Goal: Task Accomplishment & Management: Complete application form

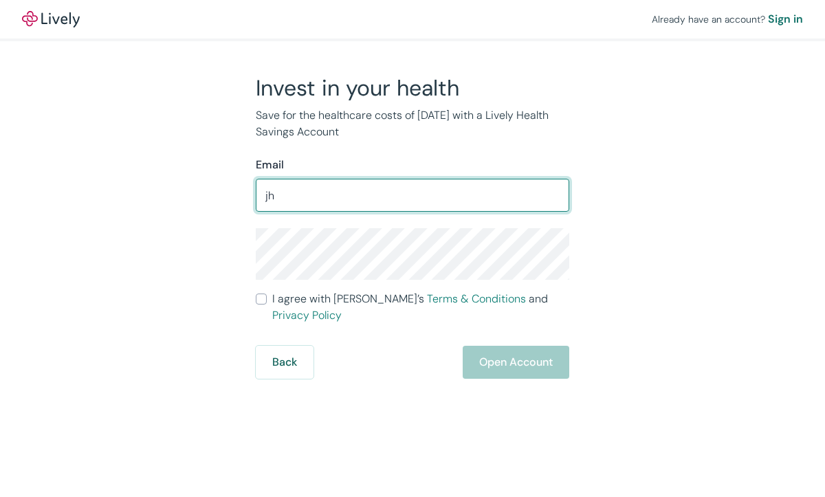
type input "j"
click at [503, 353] on div "Back Open Account" at bounding box center [412, 362] width 313 height 33
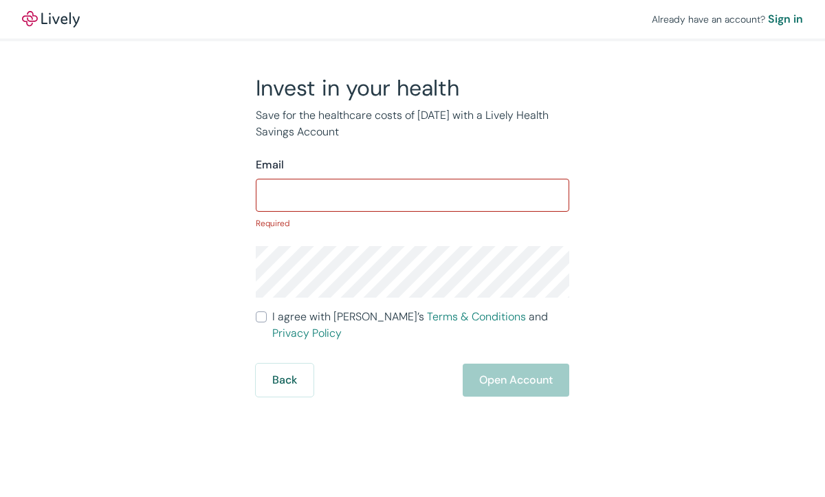
click at [345, 190] on input "Email" at bounding box center [412, 194] width 313 height 27
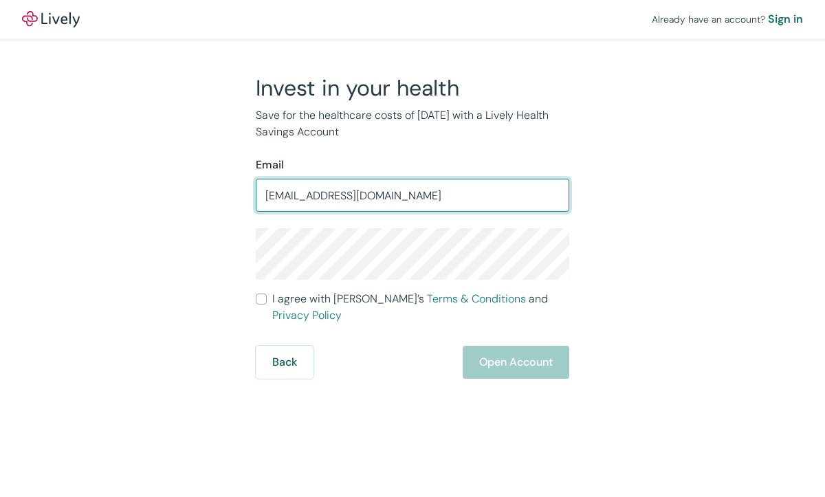
type input "[EMAIL_ADDRESS][DOMAIN_NAME]"
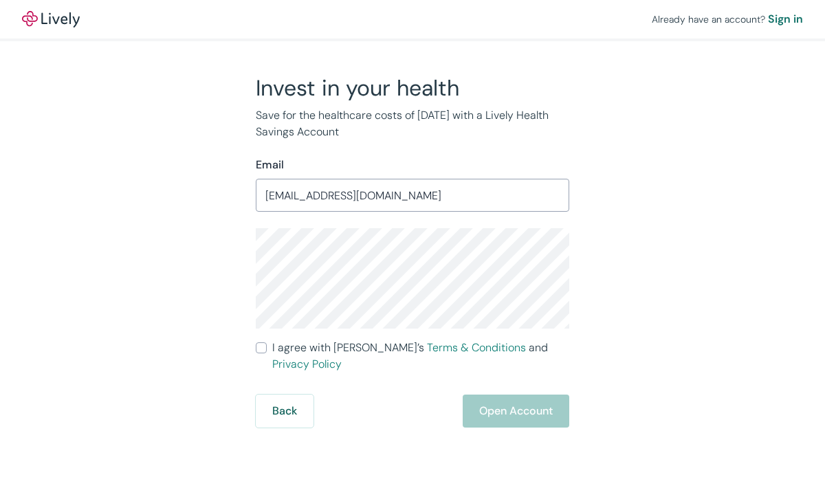
click at [384, 419] on div "Already have an account? Sign in Invest in your health Save for the healthcare …" at bounding box center [412, 248] width 825 height 497
click at [266, 344] on input "I agree with Lively’s Terms & Conditions and Privacy Policy" at bounding box center [261, 347] width 11 height 11
checkbox input "true"
click at [505, 400] on button "Open Account" at bounding box center [516, 411] width 107 height 33
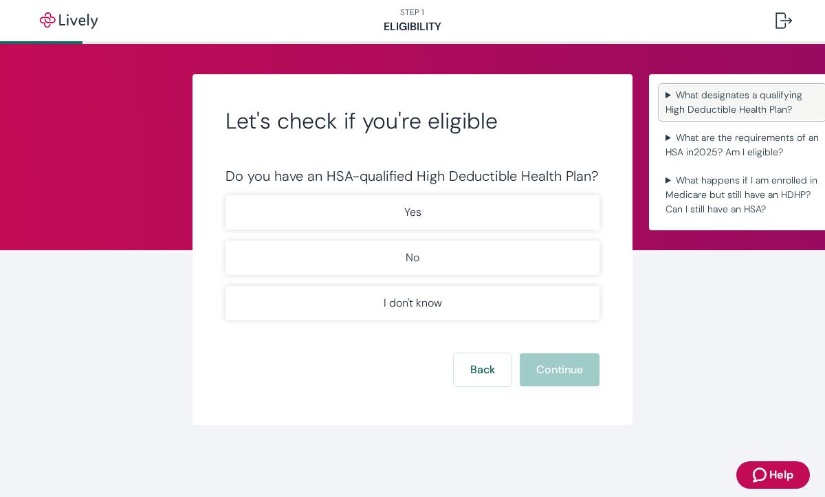
click at [718, 107] on summary "What designates a qualifying High Deductible Health Plan?" at bounding box center [742, 102] width 165 height 34
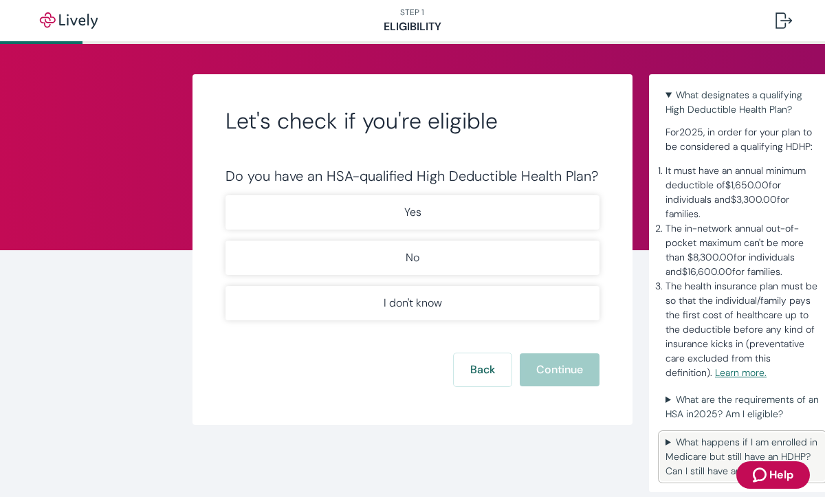
click at [695, 454] on summary "What happens if I am enrolled in Medicare but still have an HDHP? Can I still h…" at bounding box center [742, 456] width 165 height 49
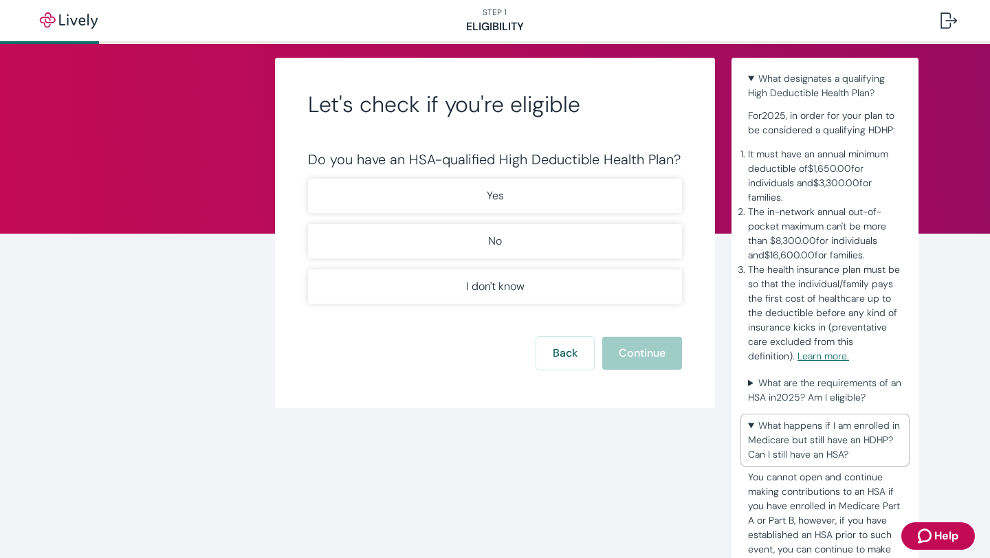
scroll to position [41, 0]
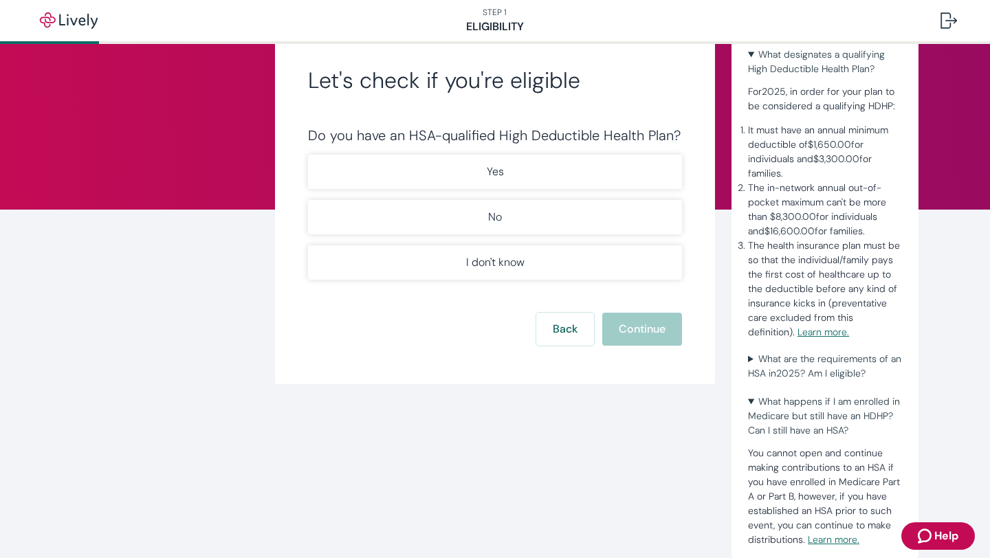
click at [824, 496] on link "Learn more." at bounding box center [834, 539] width 52 height 12
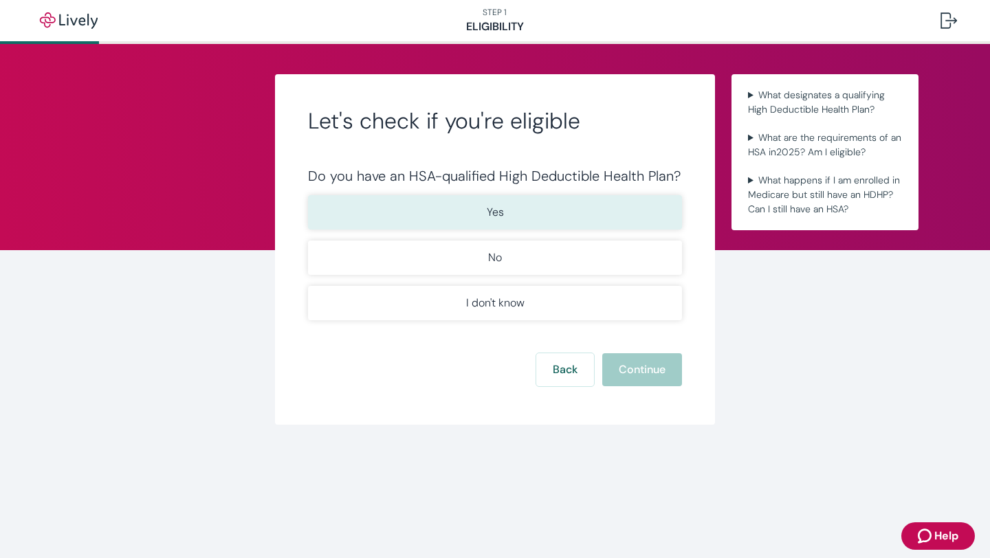
click at [551, 221] on button "Yes" at bounding box center [495, 212] width 374 height 34
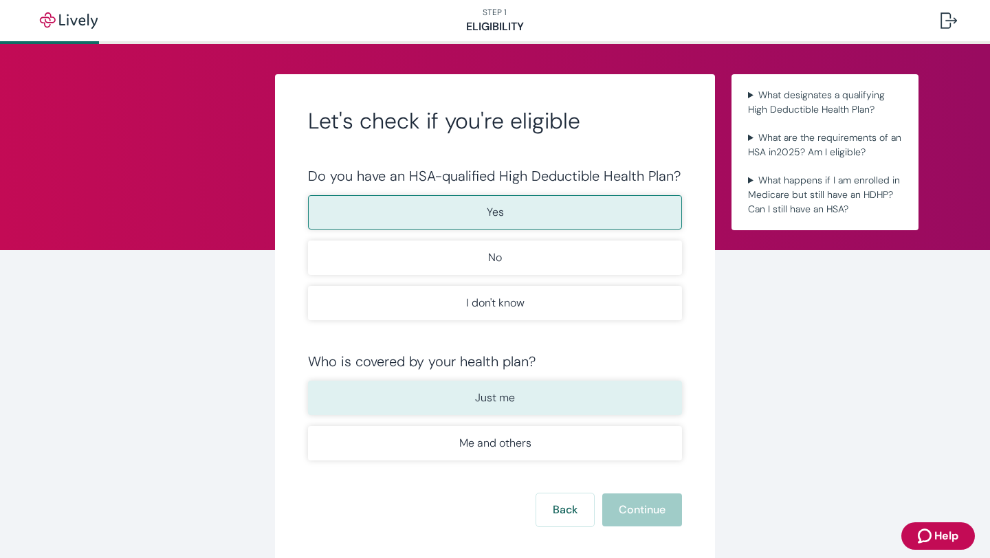
click at [533, 401] on button "Just me" at bounding box center [495, 398] width 374 height 34
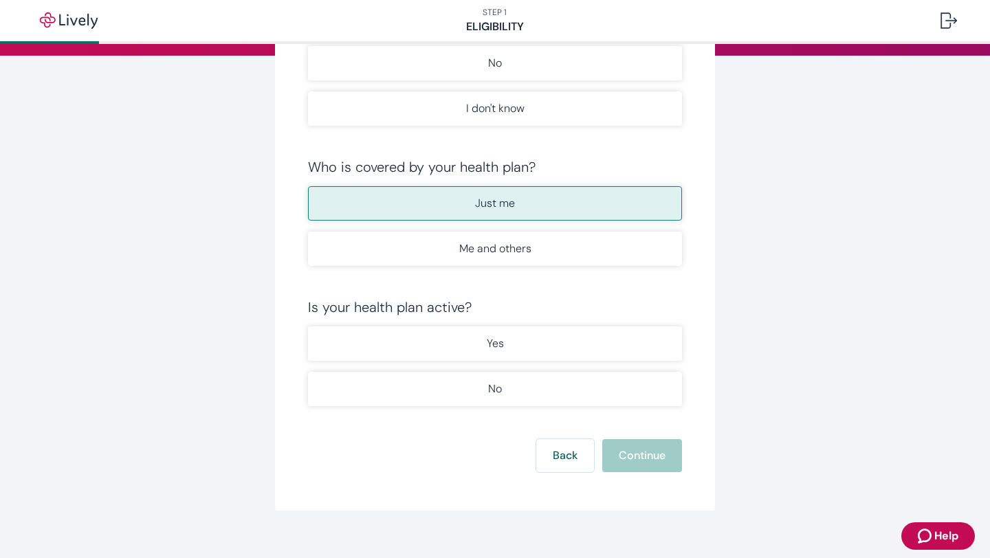
scroll to position [213, 0]
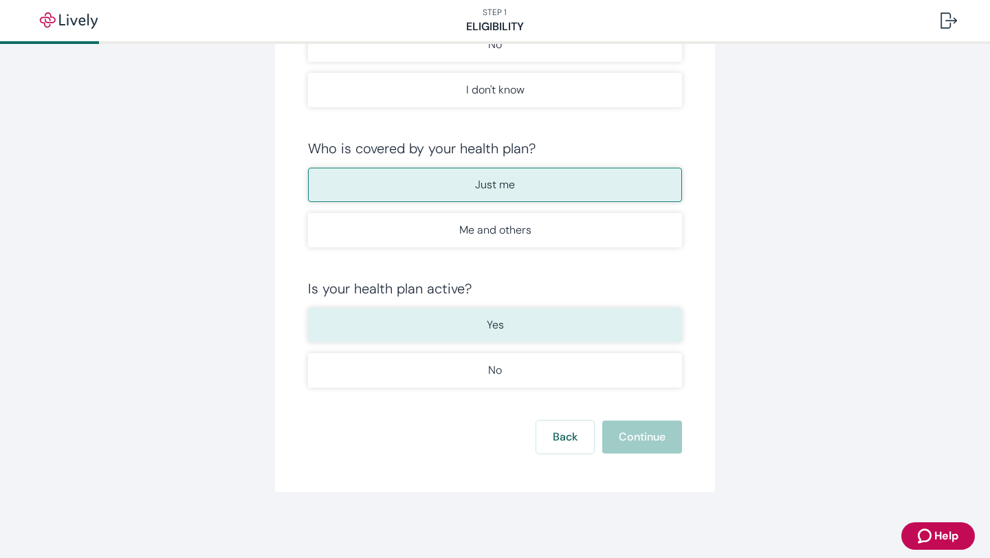
click at [496, 318] on p "Yes" at bounding box center [495, 325] width 17 height 16
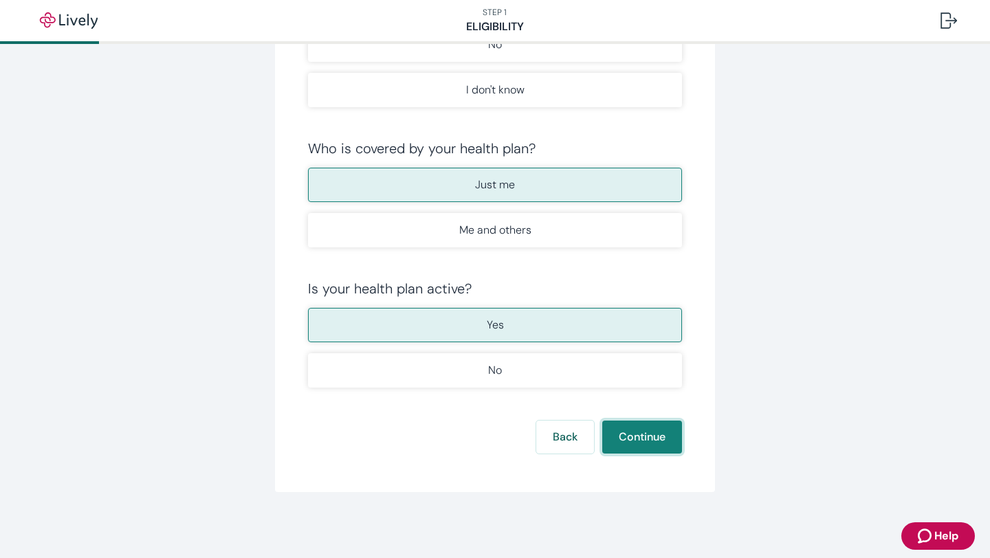
click at [642, 445] on button "Continue" at bounding box center [642, 437] width 80 height 33
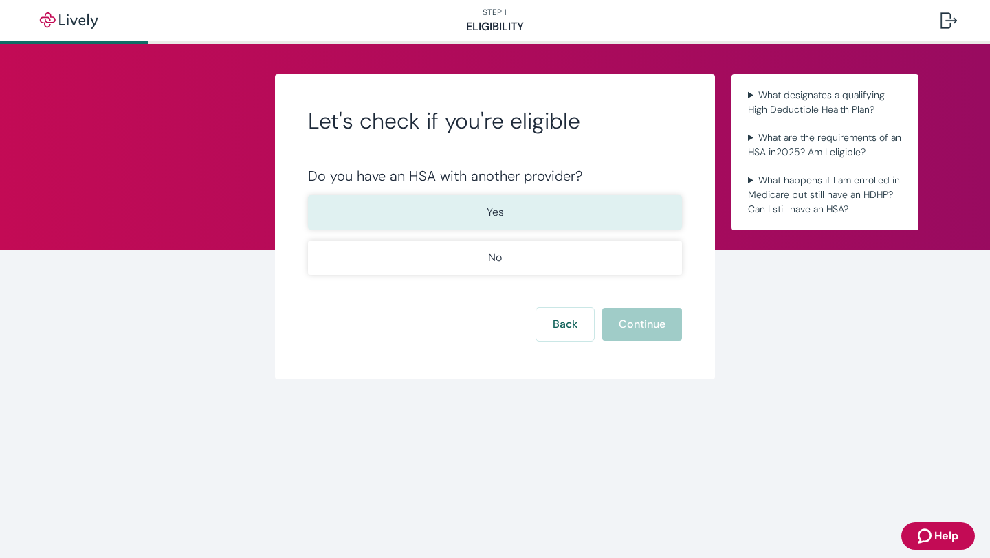
click at [500, 219] on p "Yes" at bounding box center [495, 212] width 17 height 16
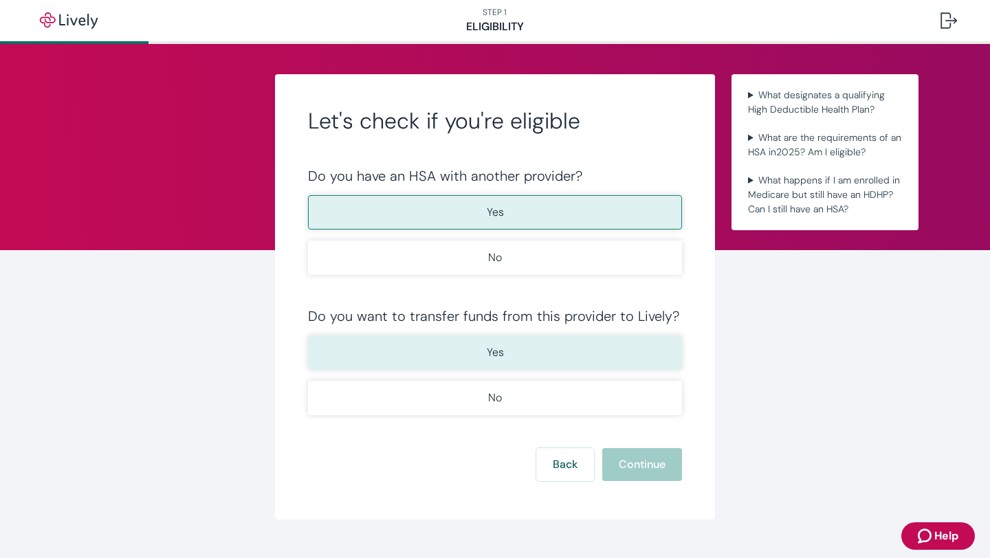
click at [456, 357] on button "Yes" at bounding box center [495, 352] width 374 height 34
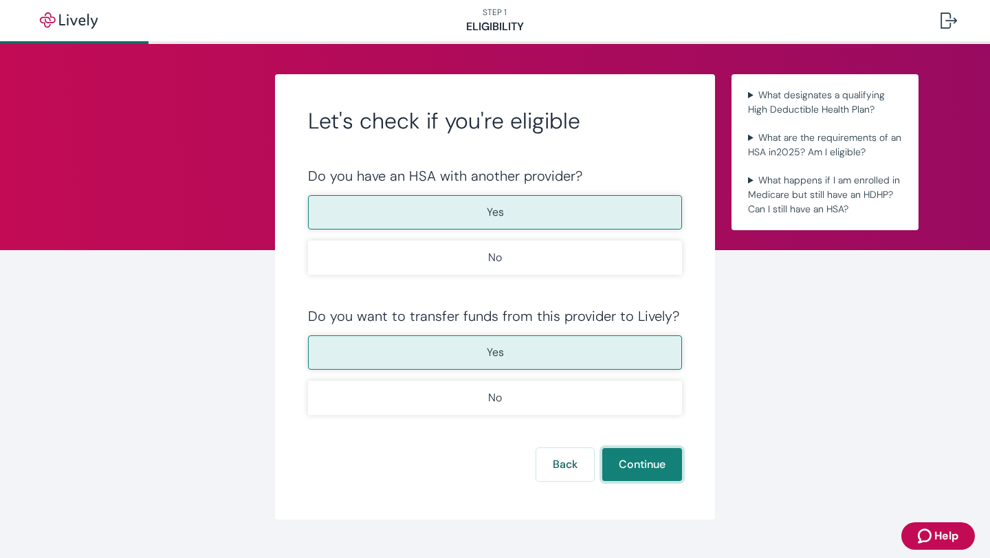
click at [644, 463] on button "Continue" at bounding box center [642, 464] width 80 height 33
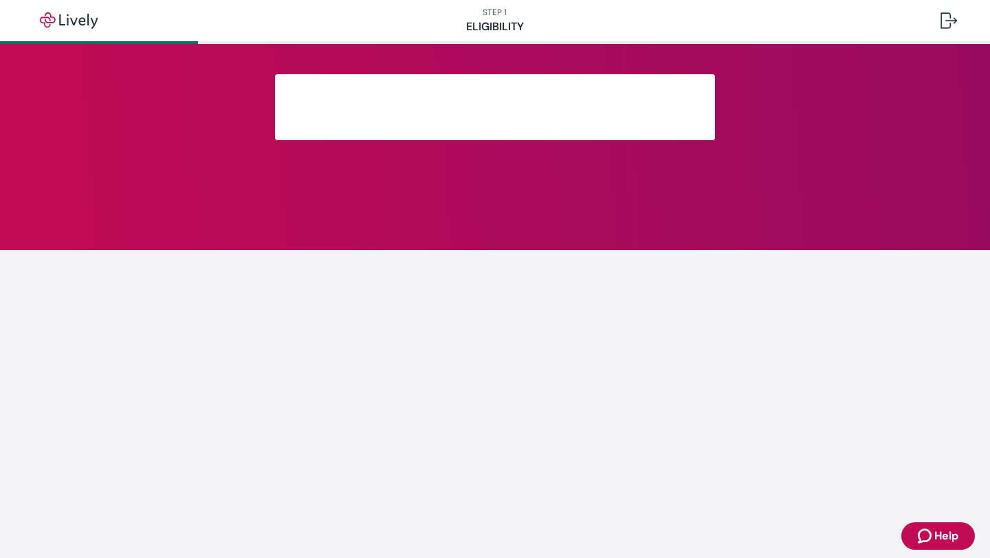
scroll to position [176, 0]
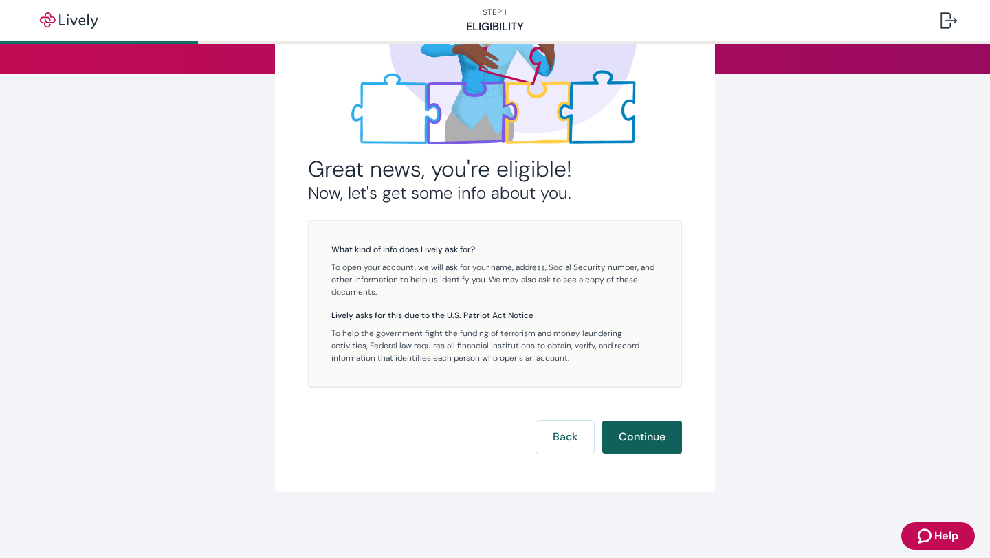
click at [643, 441] on button "Continue" at bounding box center [642, 437] width 80 height 33
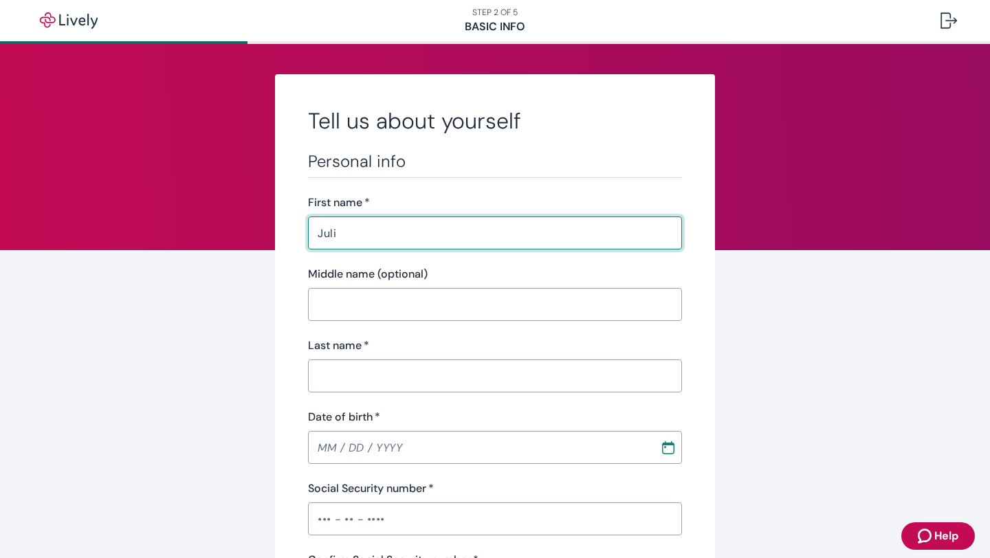
type input "Julie"
type input "Dixon"
type input "604 Cutler Lane"
type input "Hudson"
type input "OH"
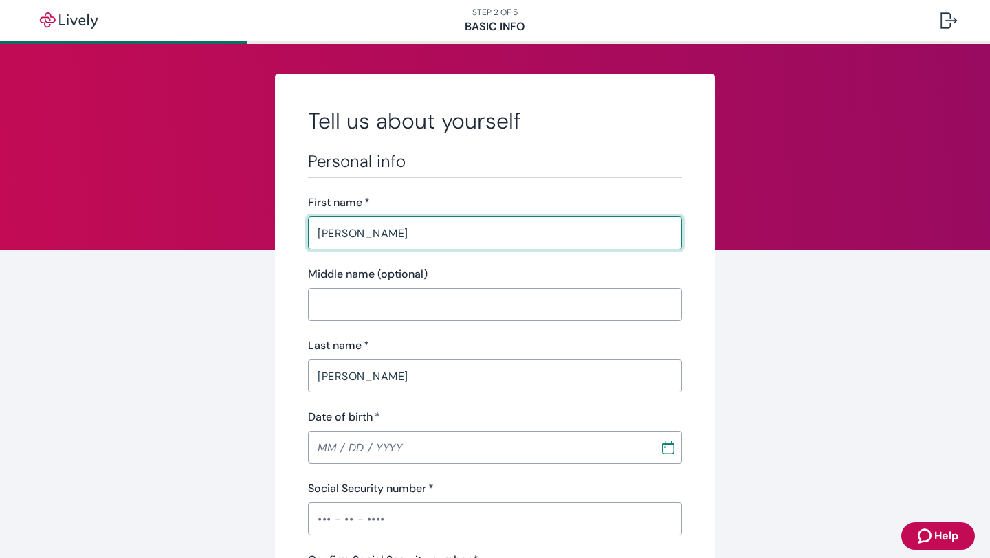
type input "44236"
type input "Julie"
click at [399, 302] on input "Middle name (optional)" at bounding box center [495, 304] width 374 height 27
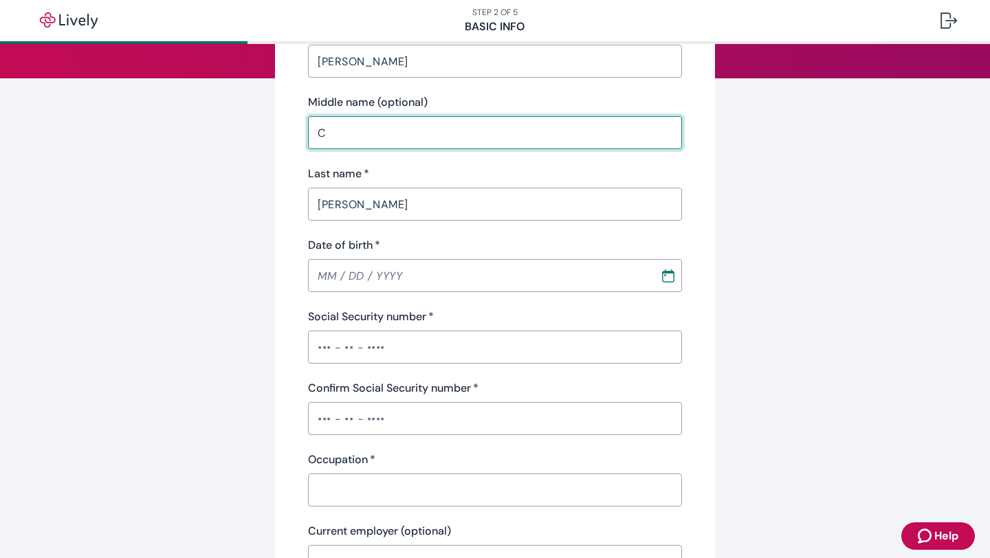
scroll to position [177, 0]
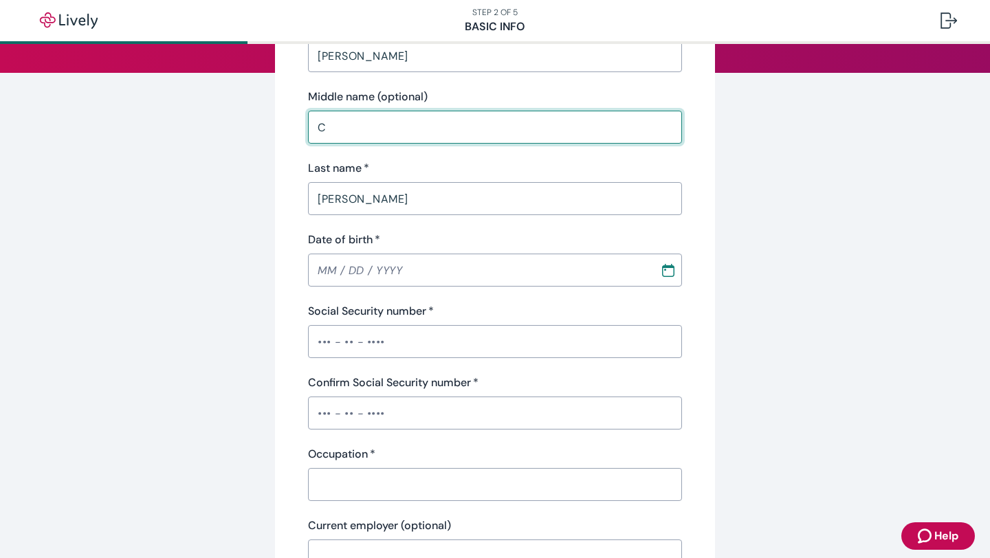
type input "C"
click at [319, 277] on input "Date of birth   *" at bounding box center [479, 269] width 342 height 27
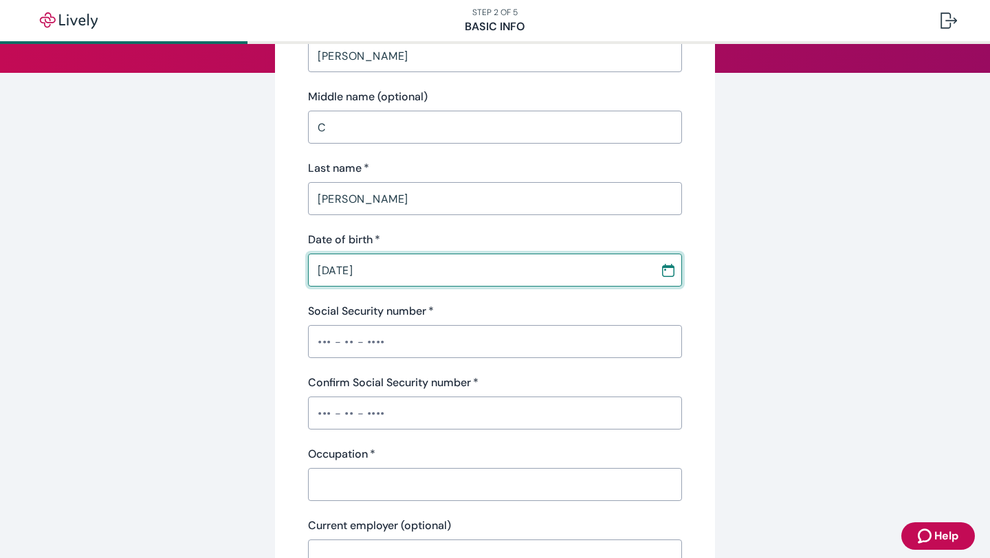
type input "11 / 30 / 1958"
click at [322, 334] on input "Social Security number   *" at bounding box center [495, 341] width 374 height 27
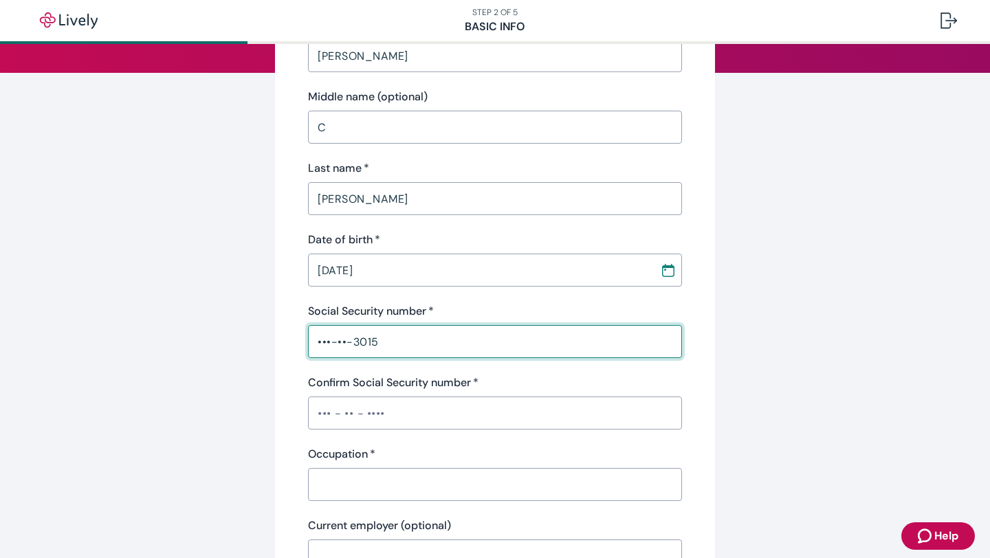
type input "•••-••-3015"
click at [327, 415] on input "Confirm Social Security number   *" at bounding box center [495, 412] width 374 height 27
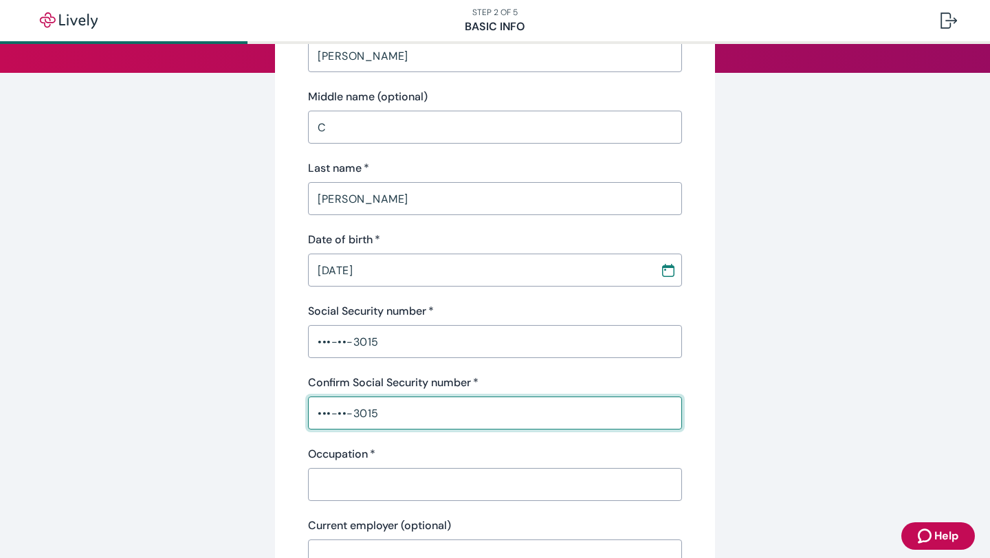
type input "•••-••-3015"
click at [340, 480] on input "Occupation   *" at bounding box center [495, 484] width 374 height 27
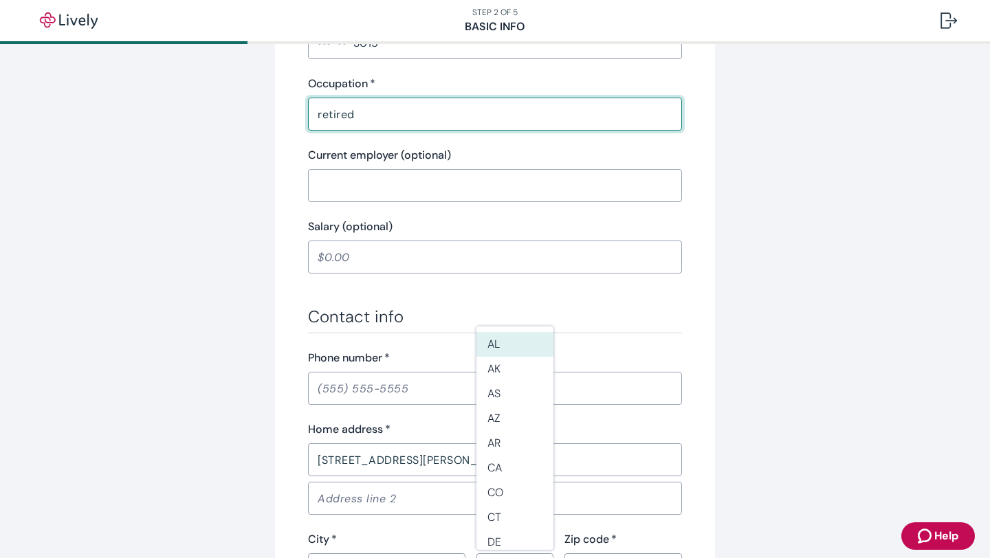
scroll to position [553, 0]
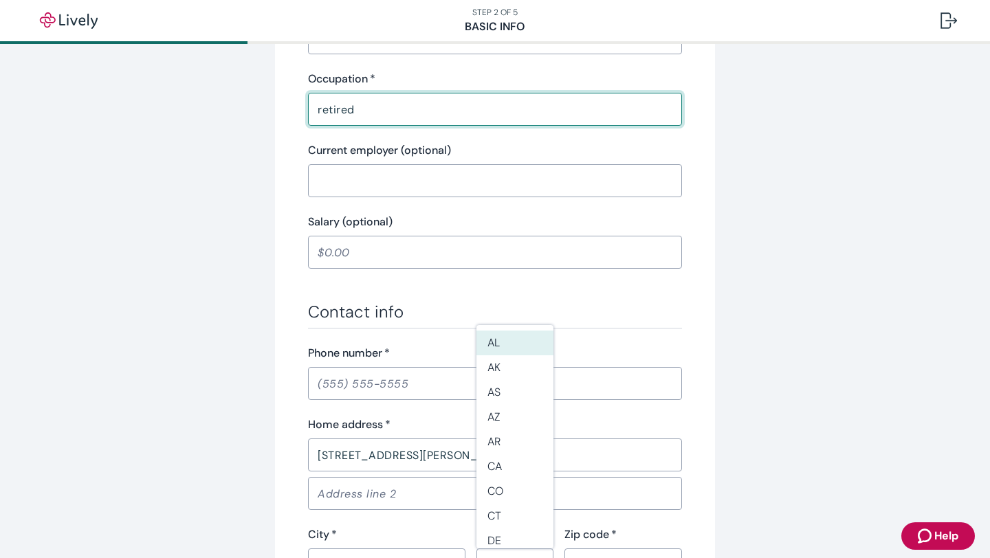
type input "retired"
click at [327, 384] on input "Phone number   *" at bounding box center [495, 383] width 374 height 27
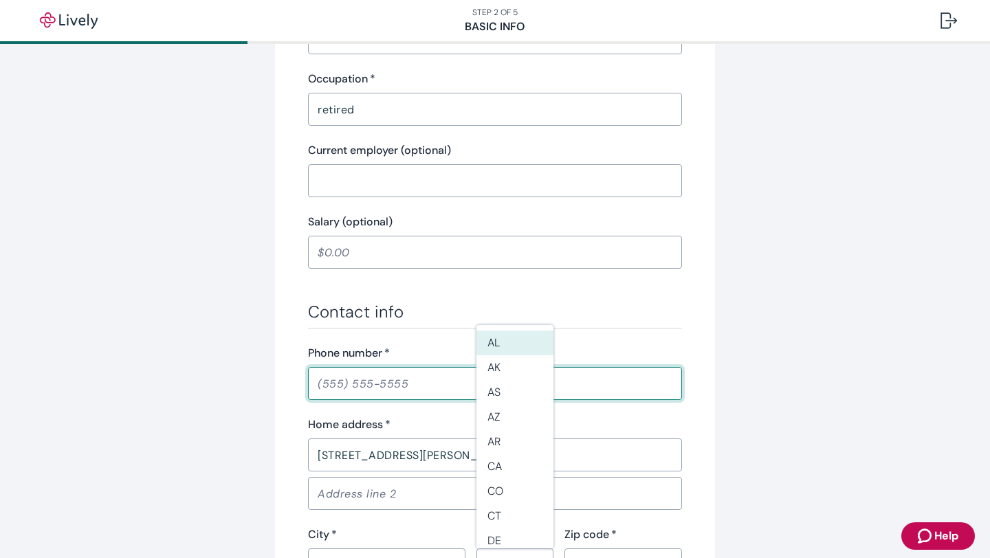
type input "(330) 618-2844"
type input "OH"
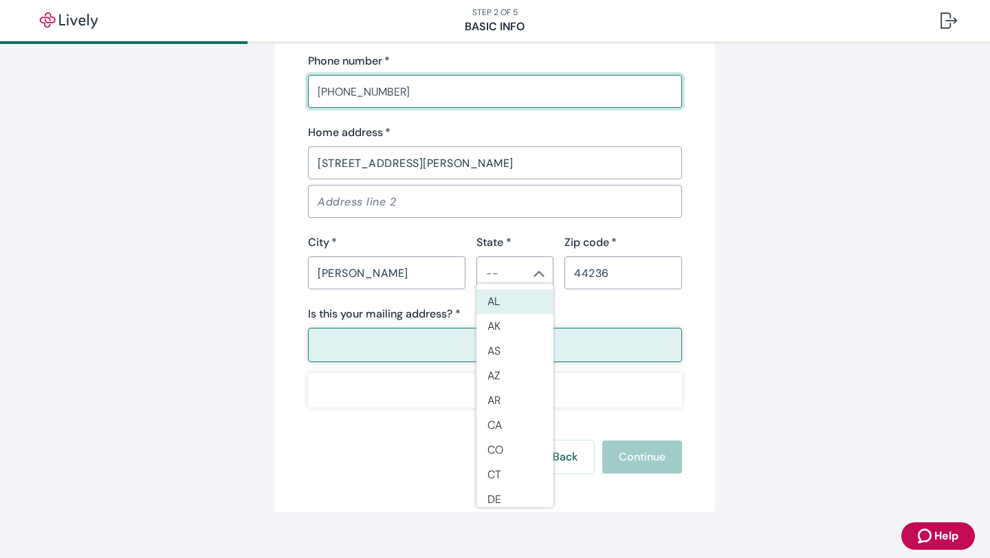
scroll to position [861, 0]
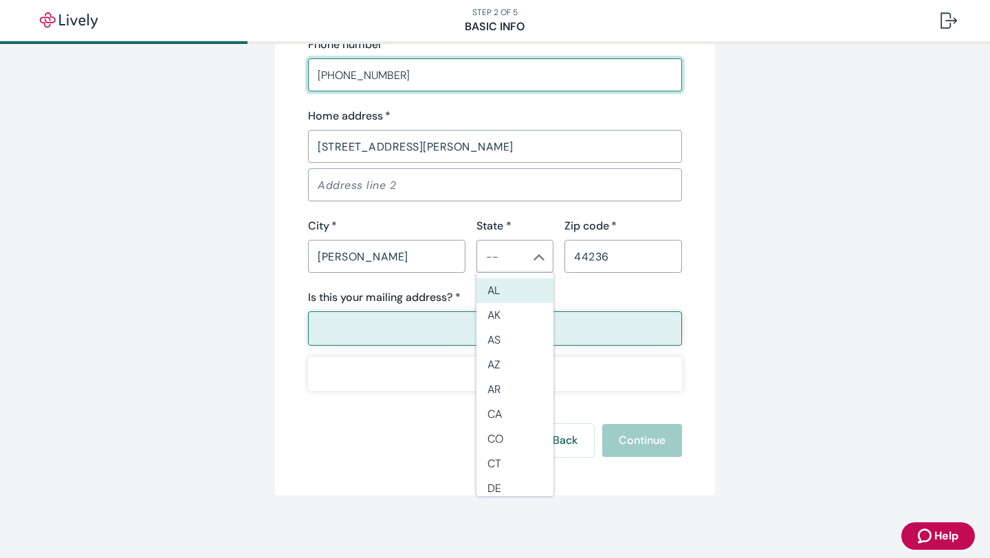
click at [387, 426] on div "Back Continue" at bounding box center [495, 440] width 374 height 33
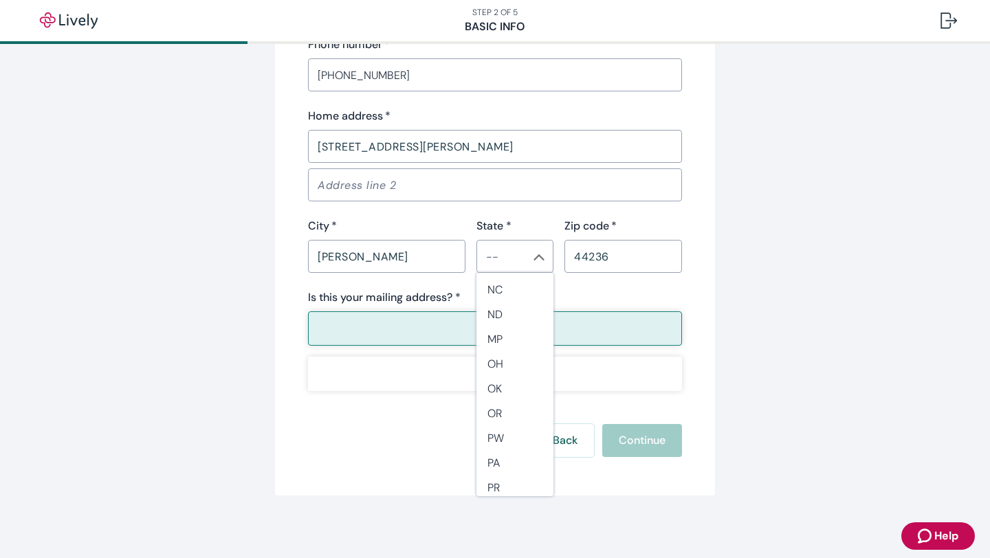
scroll to position [918, 0]
click at [498, 364] on li "OH" at bounding box center [514, 363] width 77 height 25
type input "OH"
click at [501, 327] on p "Yes" at bounding box center [495, 328] width 17 height 16
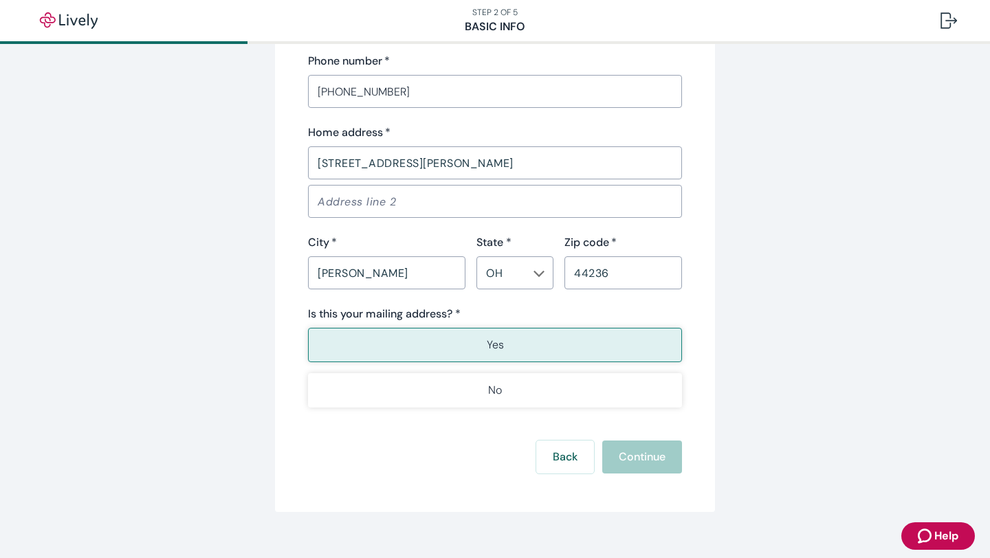
scroll to position [865, 0]
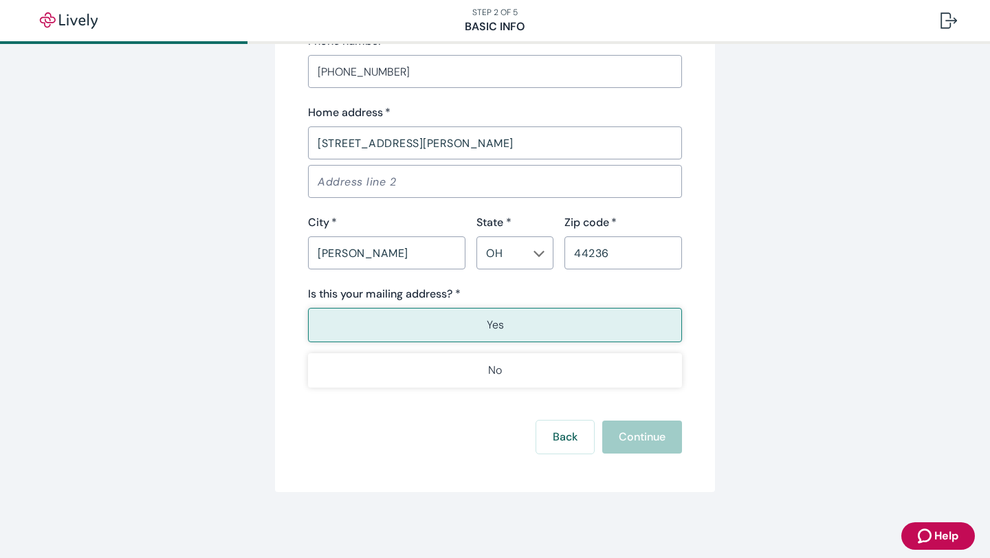
click at [648, 440] on div "Back Continue" at bounding box center [495, 437] width 374 height 33
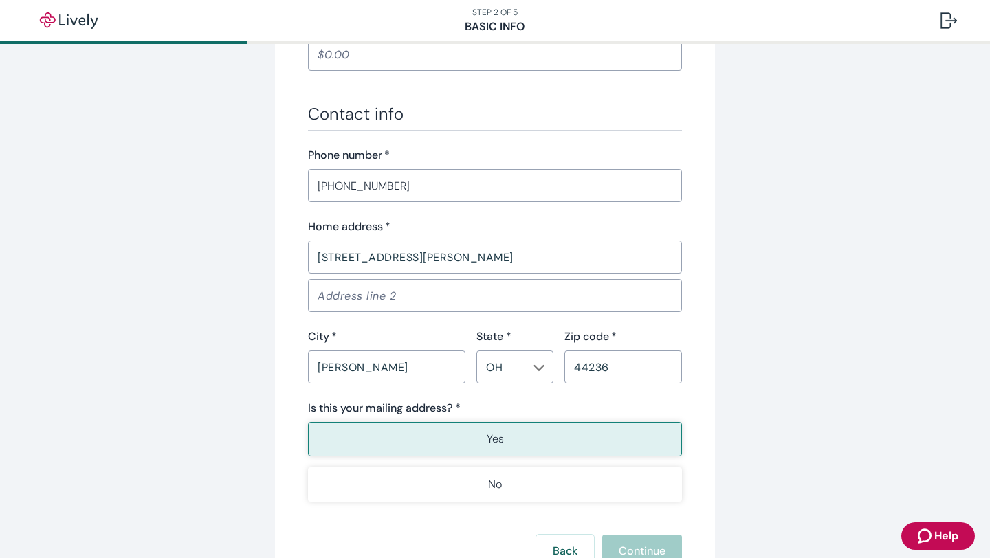
scroll to position [765, 0]
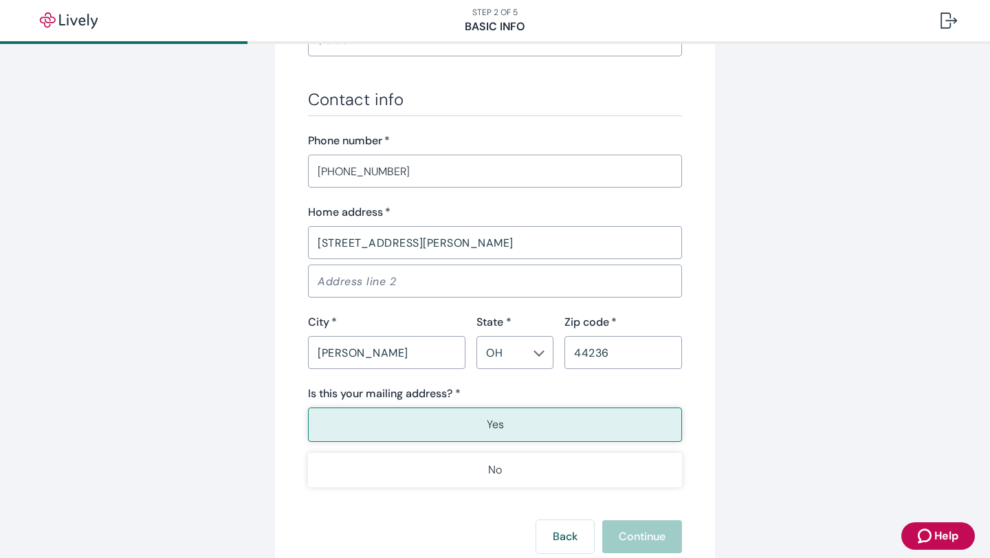
click at [439, 272] on input "Address line 2" at bounding box center [495, 280] width 374 height 27
click at [434, 434] on button "Yes" at bounding box center [495, 425] width 374 height 34
click at [650, 544] on button "Continue" at bounding box center [642, 536] width 80 height 33
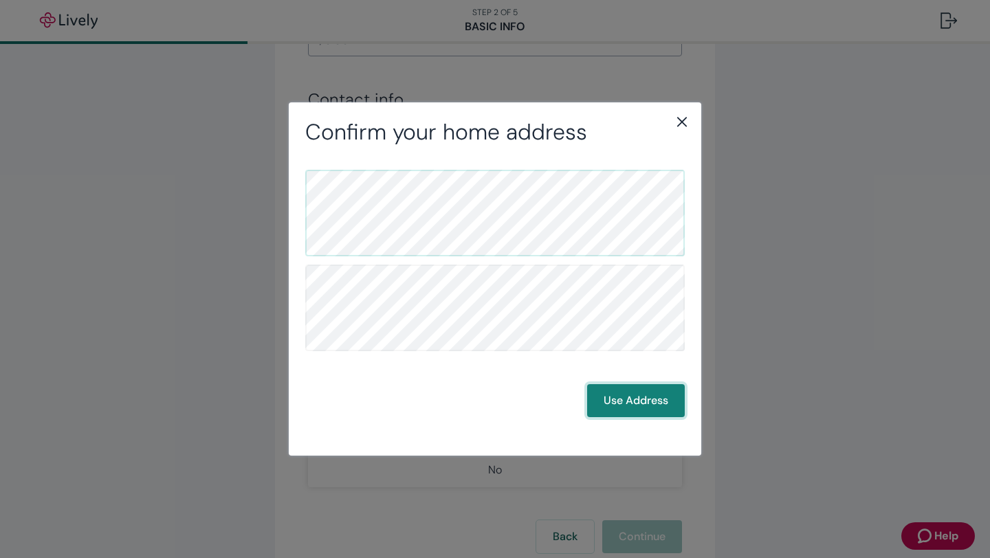
click at [643, 401] on button "Use Address" at bounding box center [636, 400] width 98 height 33
click at [627, 404] on button "Use Address" at bounding box center [636, 400] width 98 height 33
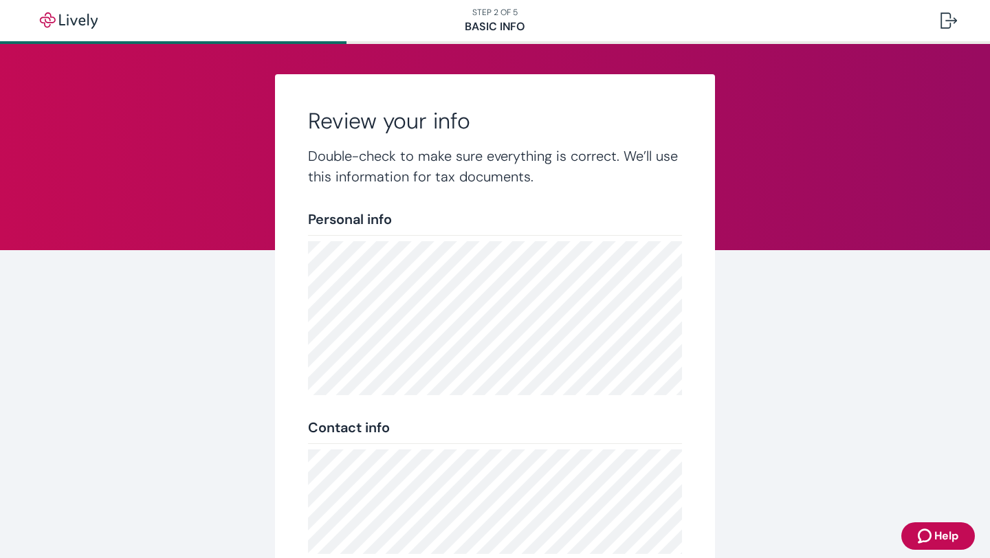
scroll to position [221, 0]
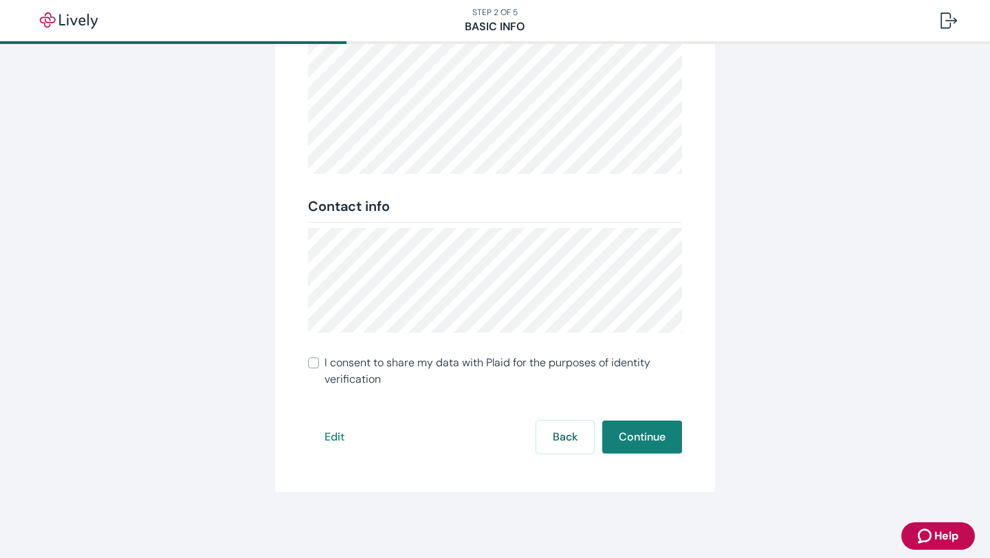
click at [313, 363] on input "I consent to share my data with Plaid for the purposes of identity verification" at bounding box center [313, 362] width 11 height 11
checkbox input "true"
click at [643, 438] on button "Continue" at bounding box center [642, 437] width 80 height 33
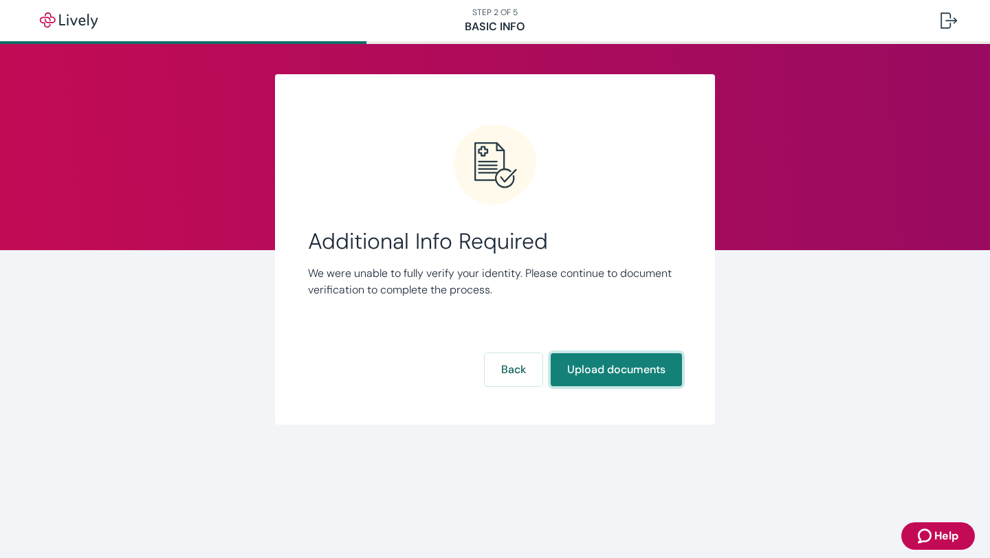
click at [599, 375] on button "Upload documents" at bounding box center [616, 369] width 131 height 33
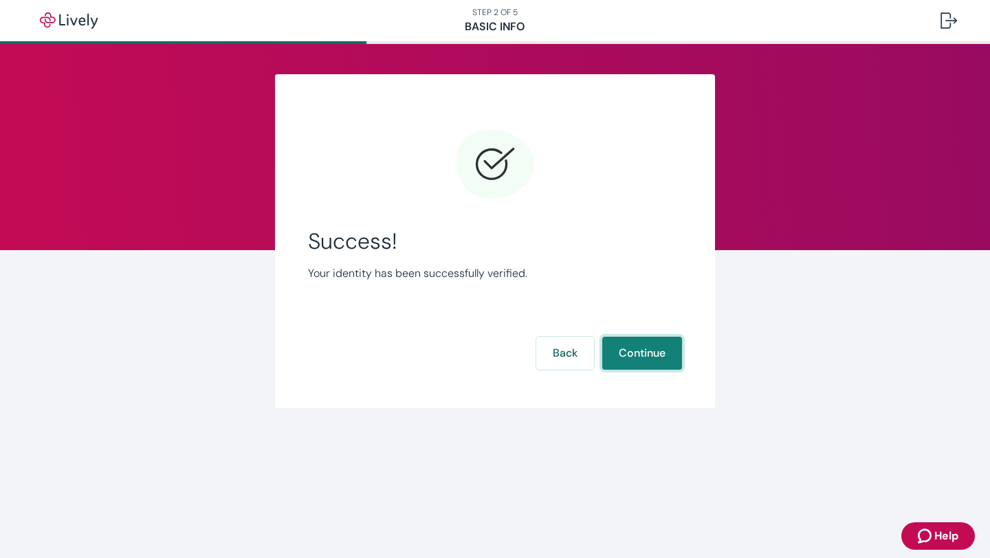
click at [641, 349] on button "Continue" at bounding box center [642, 353] width 80 height 33
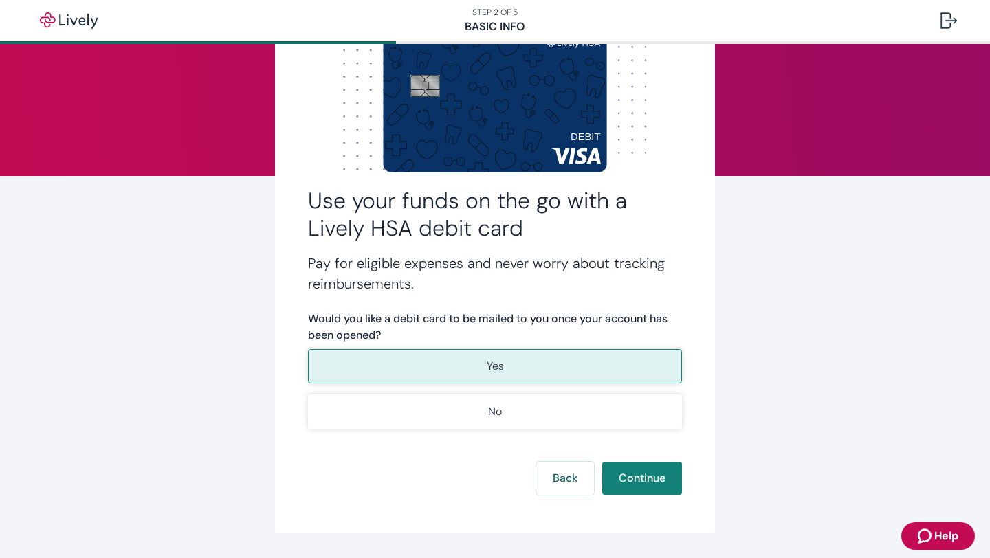
scroll to position [75, 0]
click at [641, 480] on button "Continue" at bounding box center [642, 477] width 80 height 33
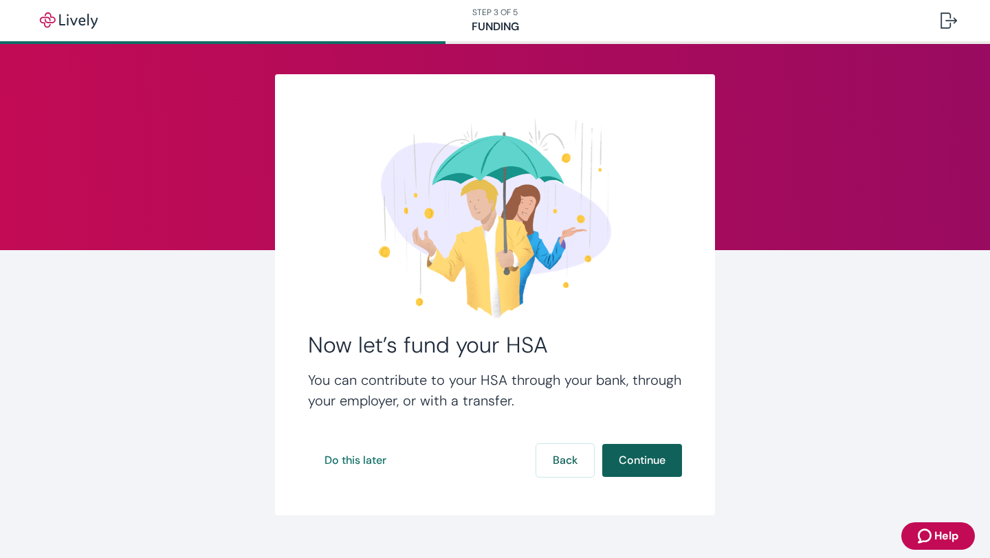
click at [643, 458] on button "Continue" at bounding box center [642, 460] width 80 height 33
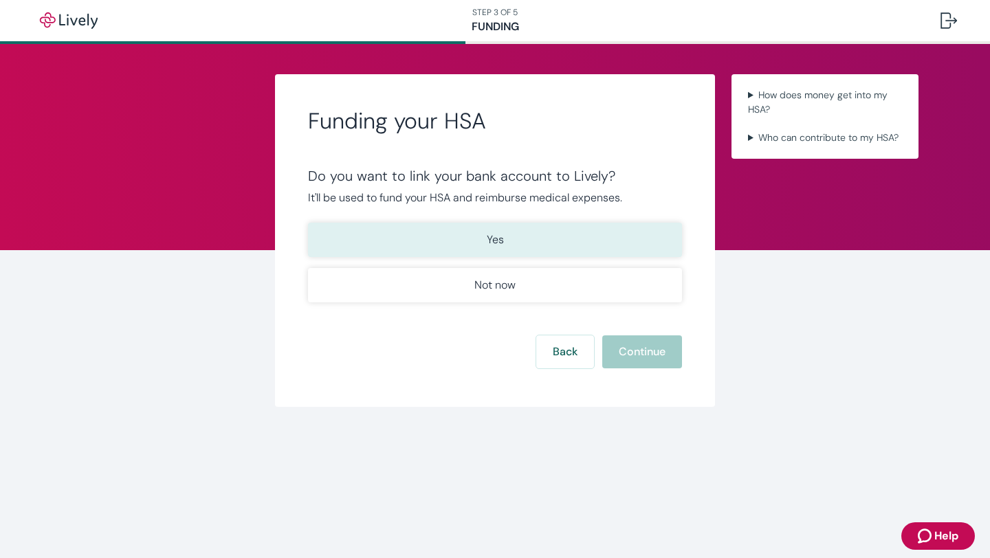
click at [478, 238] on button "Yes" at bounding box center [495, 240] width 374 height 34
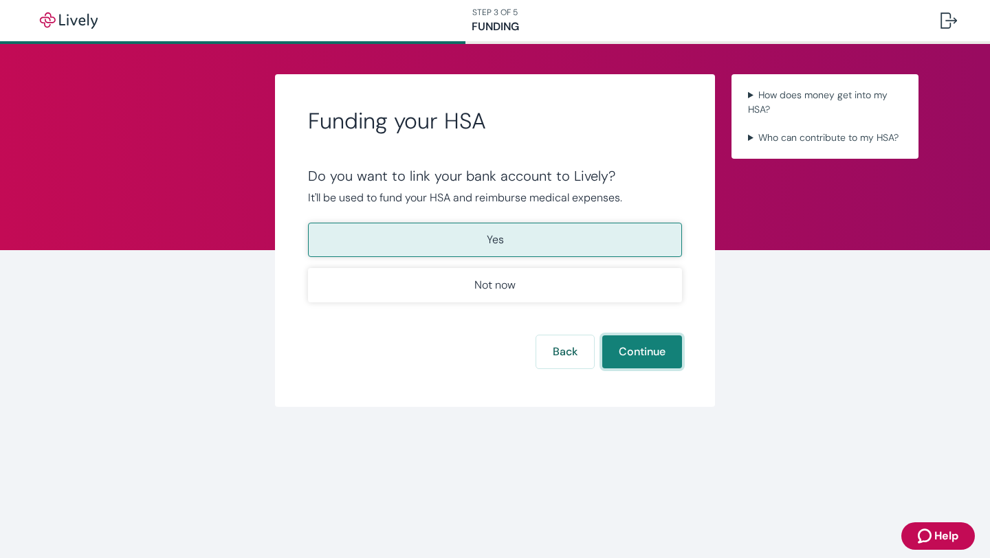
click at [630, 349] on button "Continue" at bounding box center [642, 351] width 80 height 33
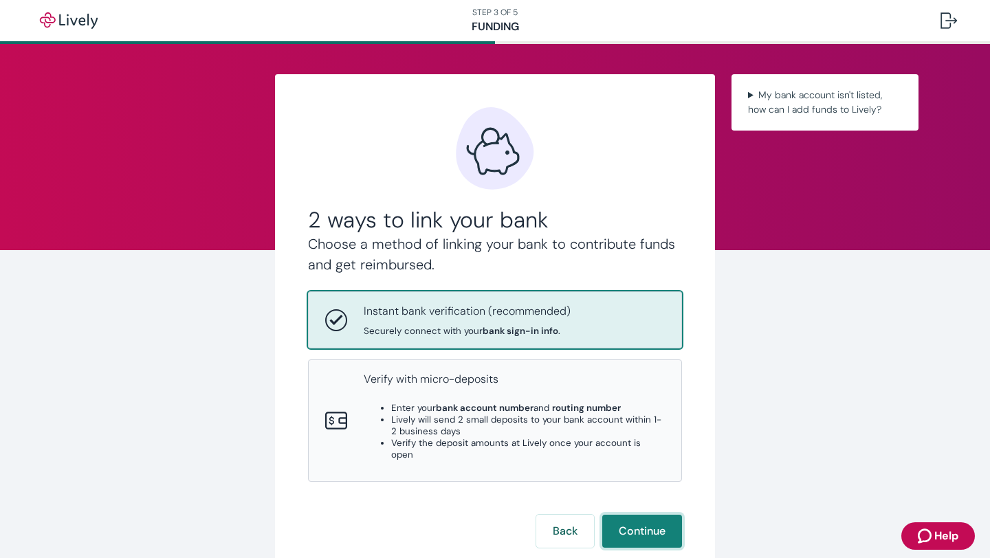
click at [637, 516] on button "Continue" at bounding box center [642, 531] width 80 height 33
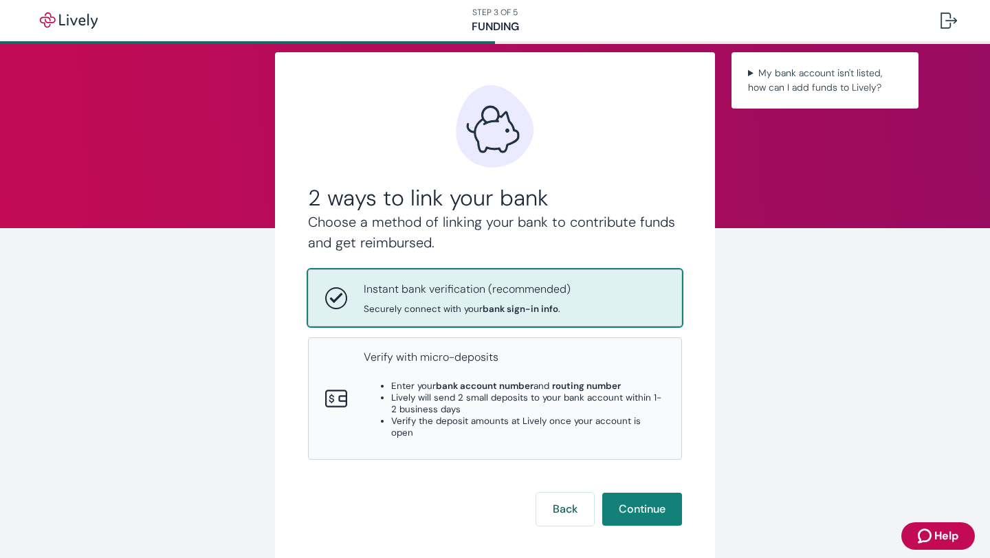
scroll to position [21, 0]
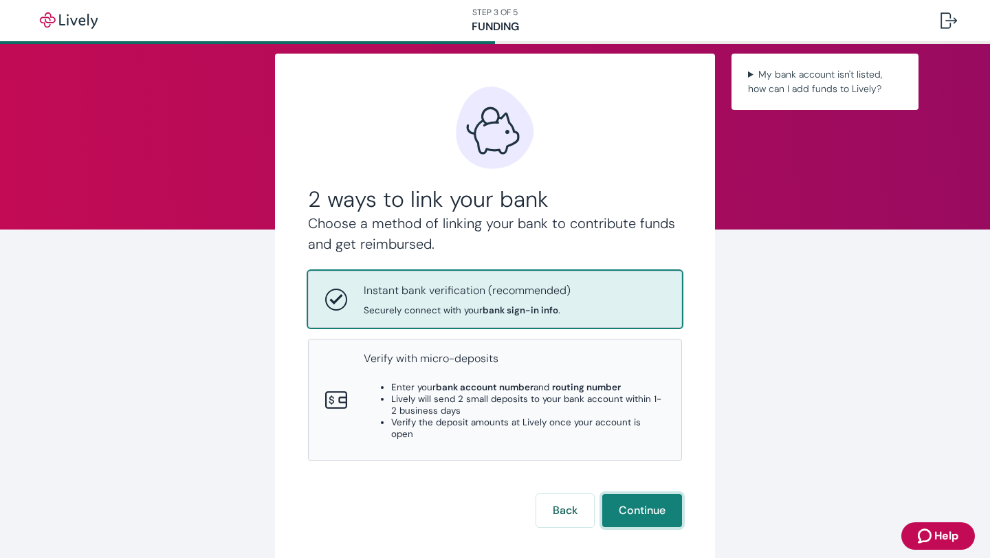
click at [635, 496] on button "Continue" at bounding box center [642, 510] width 80 height 33
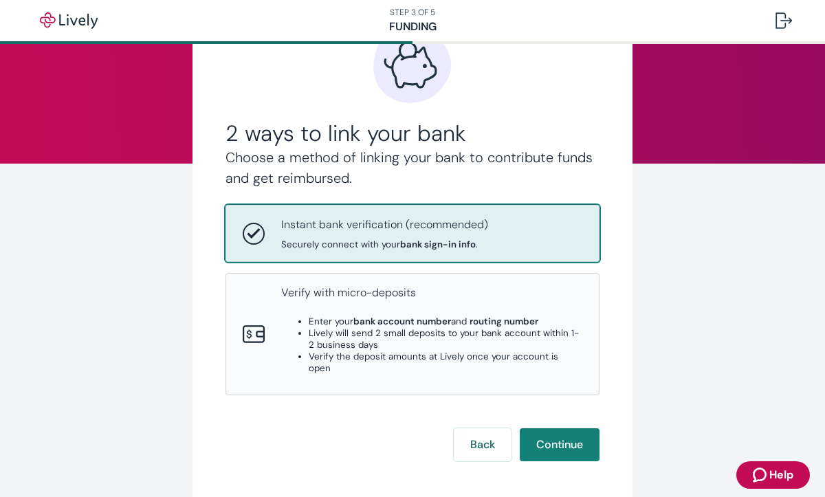
scroll to position [88, 0]
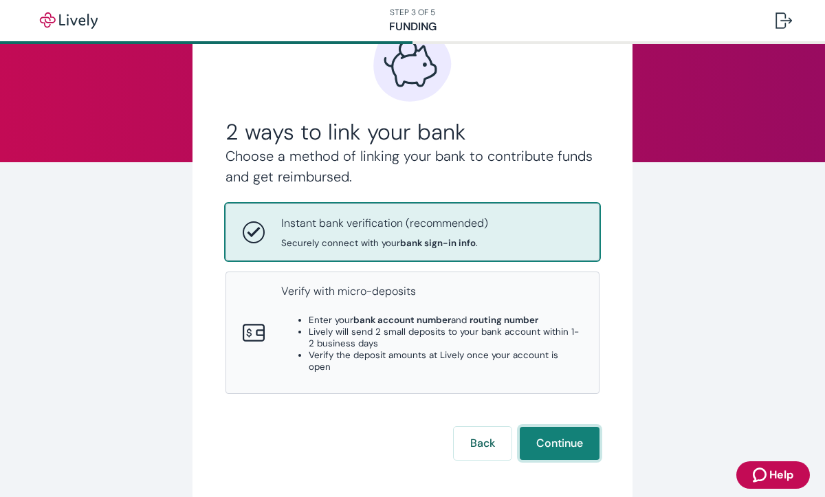
click at [568, 433] on button "Continue" at bounding box center [560, 443] width 80 height 33
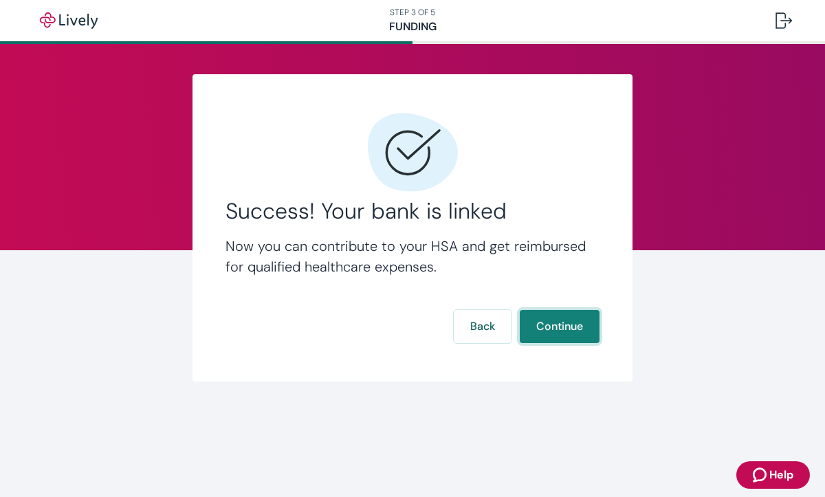
click at [553, 327] on button "Continue" at bounding box center [560, 326] width 80 height 33
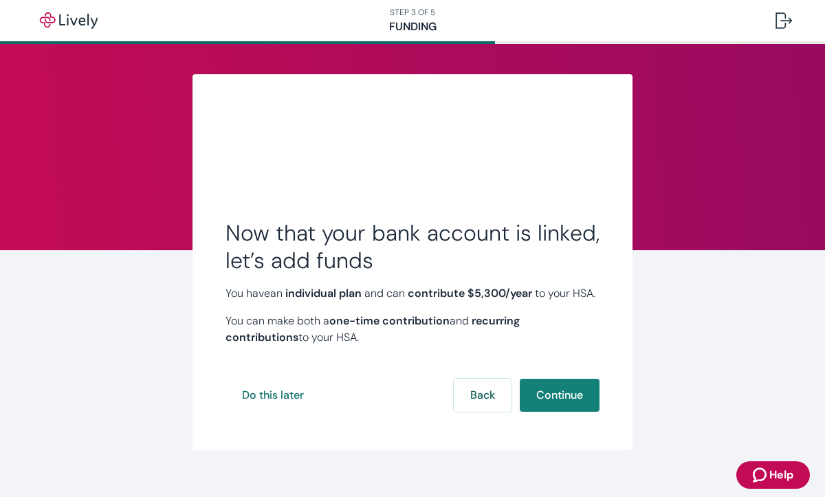
scroll to position [35, 0]
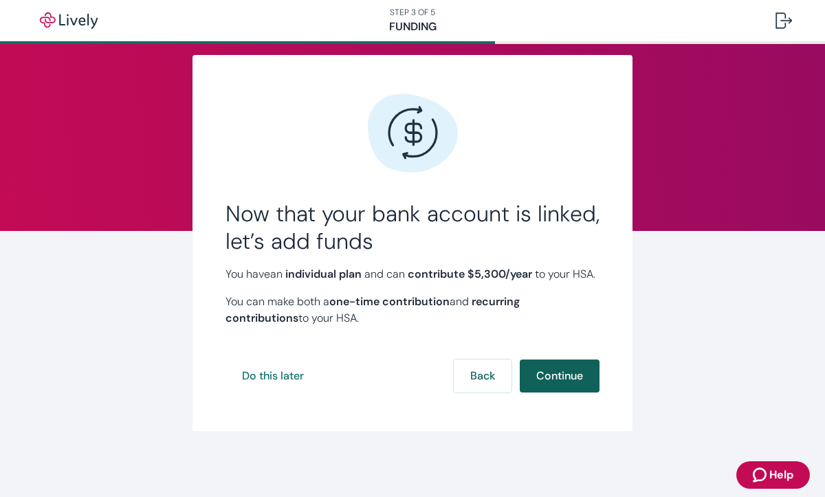
click at [555, 378] on button "Continue" at bounding box center [560, 376] width 80 height 33
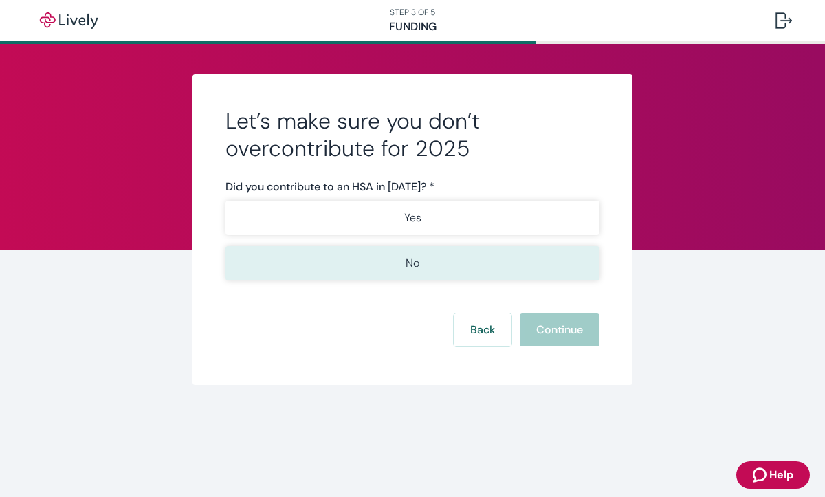
click at [425, 270] on button "No" at bounding box center [412, 263] width 374 height 34
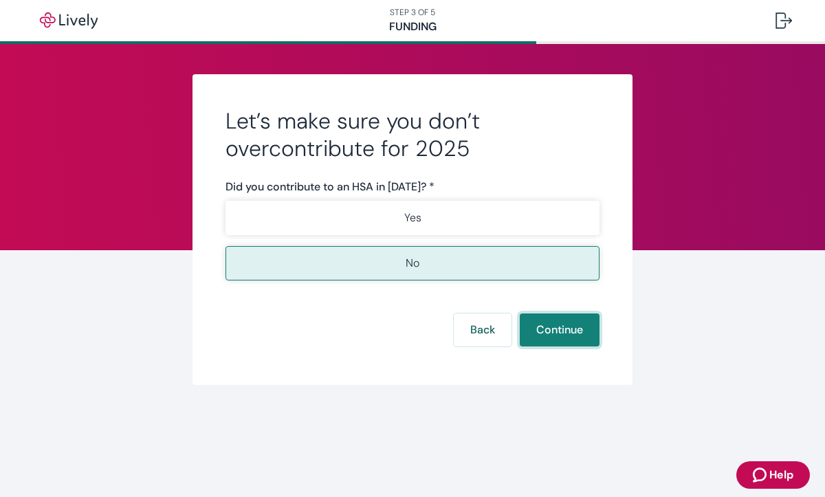
click at [552, 327] on button "Continue" at bounding box center [560, 329] width 80 height 33
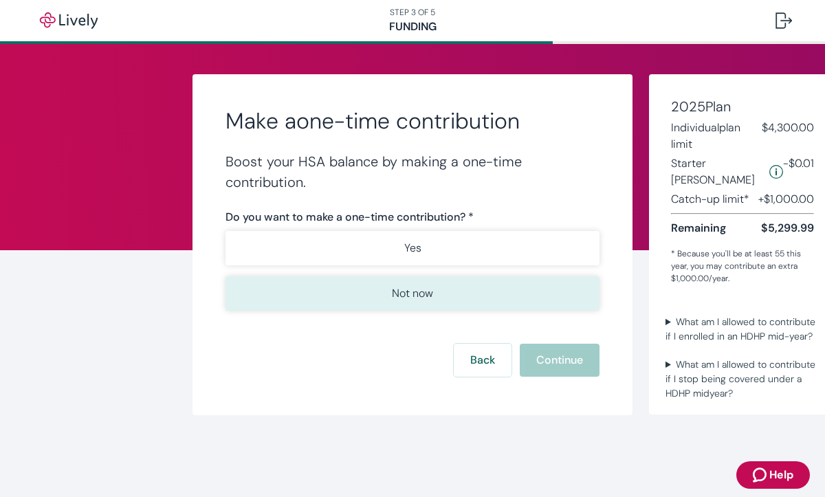
click at [428, 291] on p "Not now" at bounding box center [412, 293] width 41 height 16
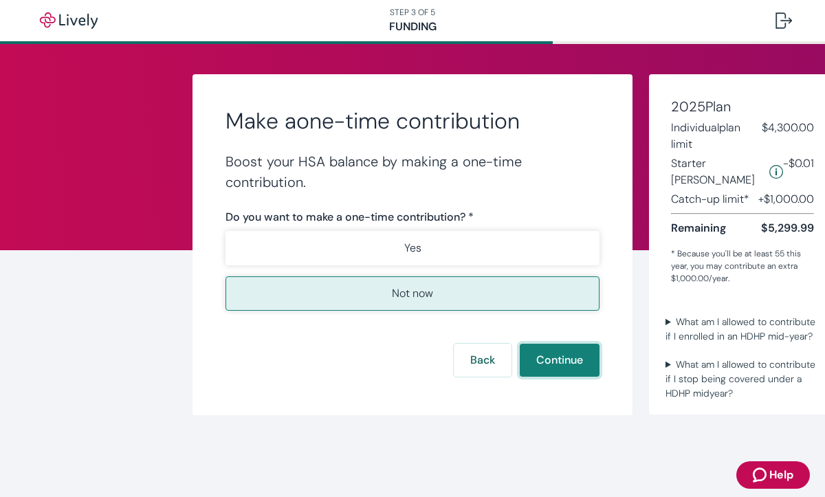
click at [552, 360] on button "Continue" at bounding box center [560, 360] width 80 height 33
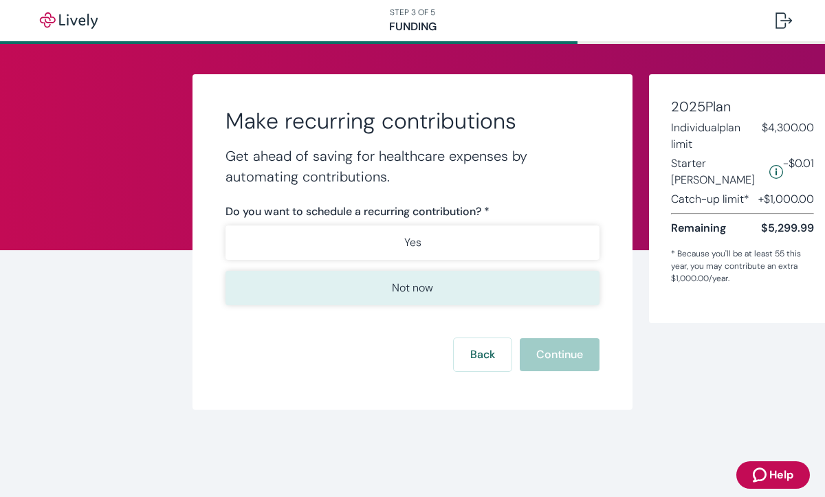
click at [498, 294] on button "Not now" at bounding box center [412, 288] width 374 height 34
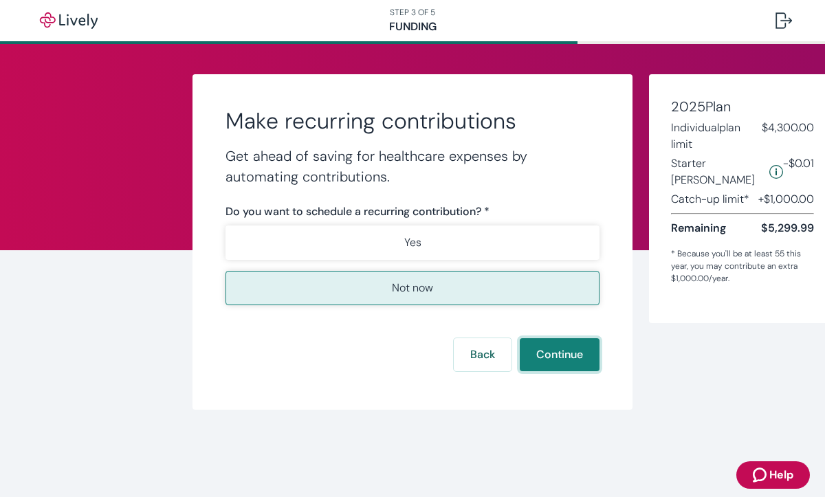
click at [565, 363] on button "Continue" at bounding box center [560, 354] width 80 height 33
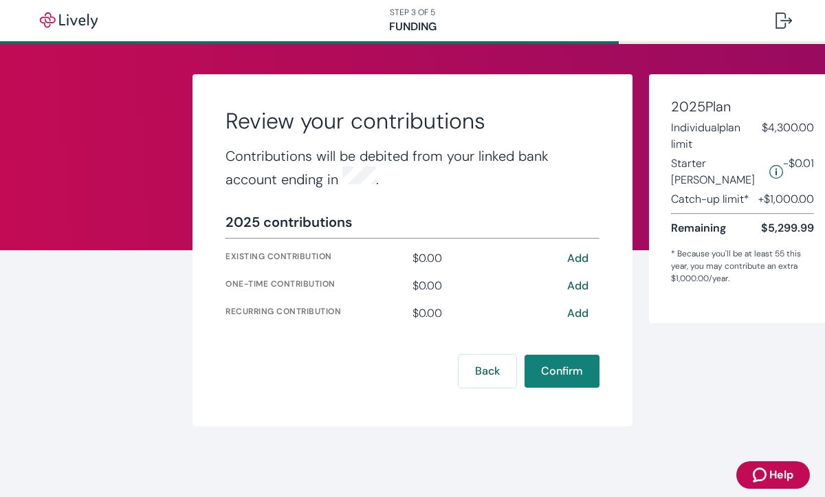
click at [565, 363] on button "Confirm" at bounding box center [562, 371] width 75 height 33
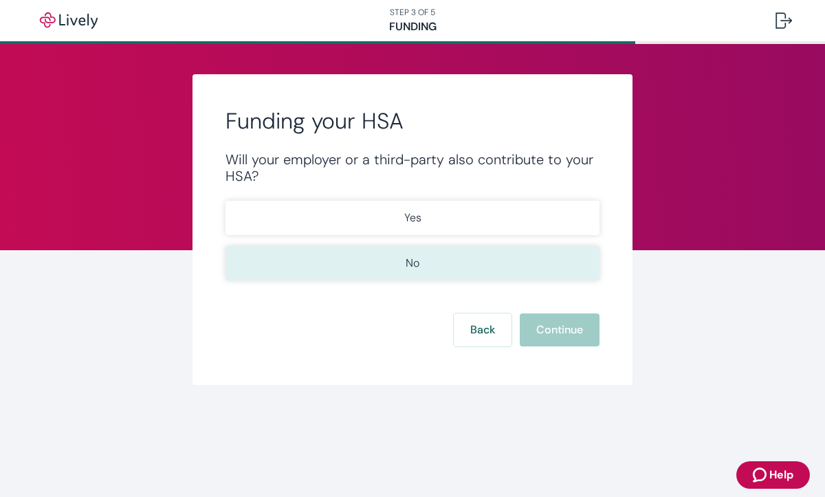
click at [483, 265] on button "No" at bounding box center [412, 263] width 374 height 34
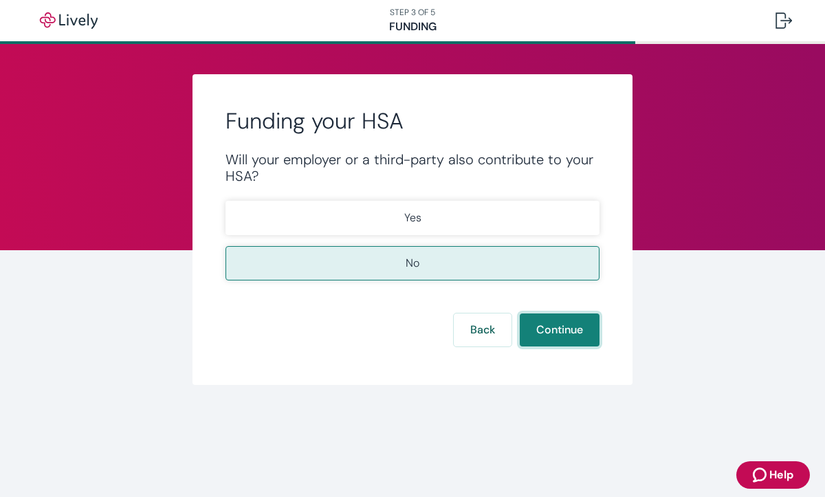
click at [564, 330] on button "Continue" at bounding box center [560, 329] width 80 height 33
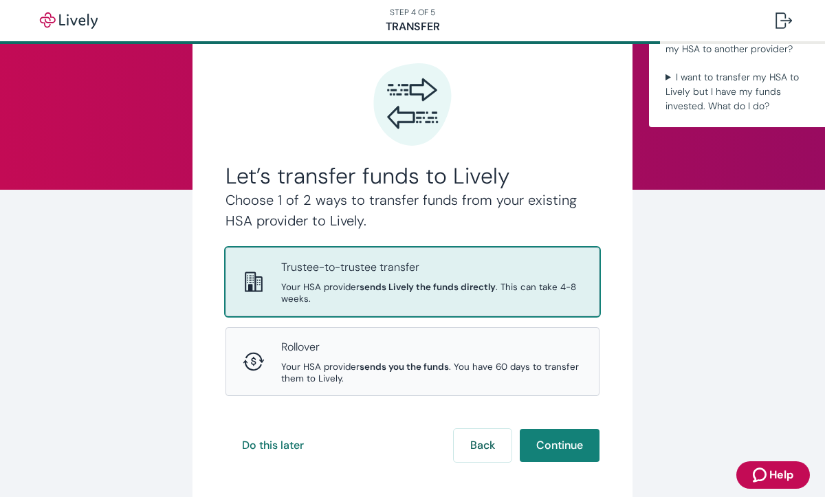
scroll to position [63, 0]
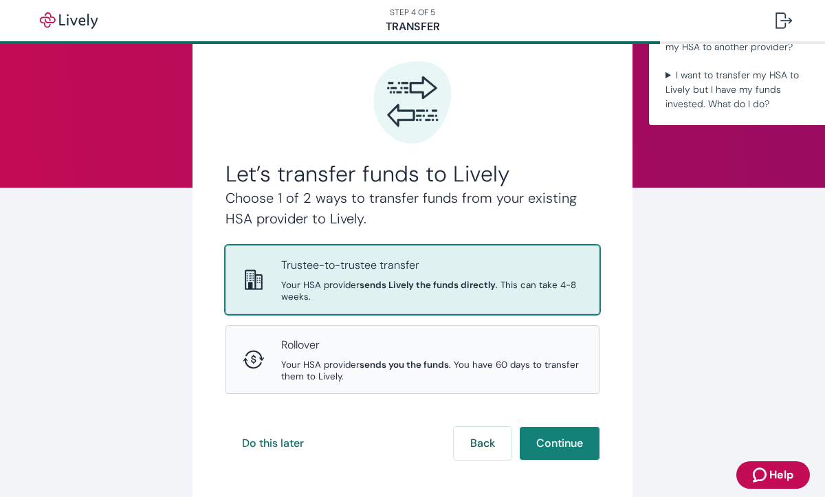
click at [481, 276] on div "Trustee-to-trustee transfer Your HSA provider sends Lively the funds directly .…" at bounding box center [431, 279] width 301 height 45
click at [551, 443] on button "Continue" at bounding box center [560, 443] width 80 height 33
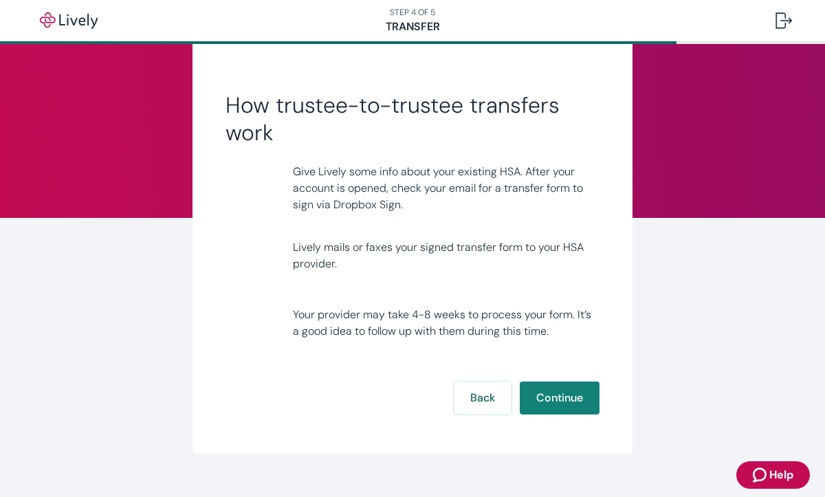
scroll to position [32, 0]
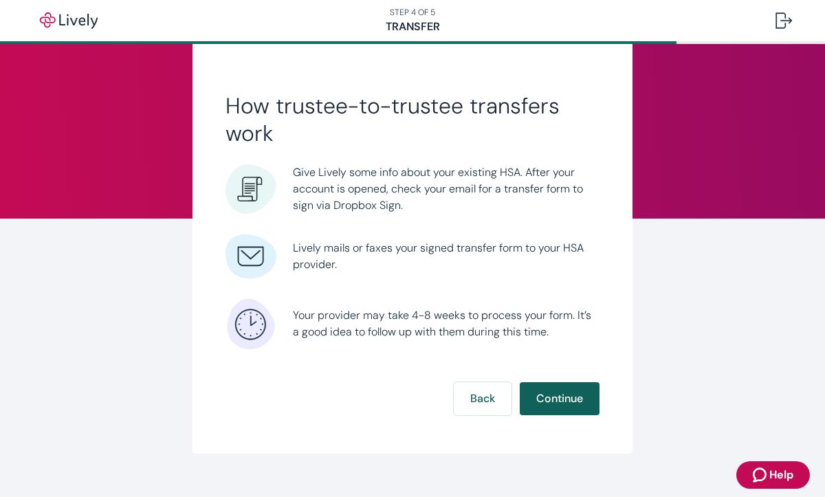
click at [558, 397] on button "Continue" at bounding box center [560, 398] width 80 height 33
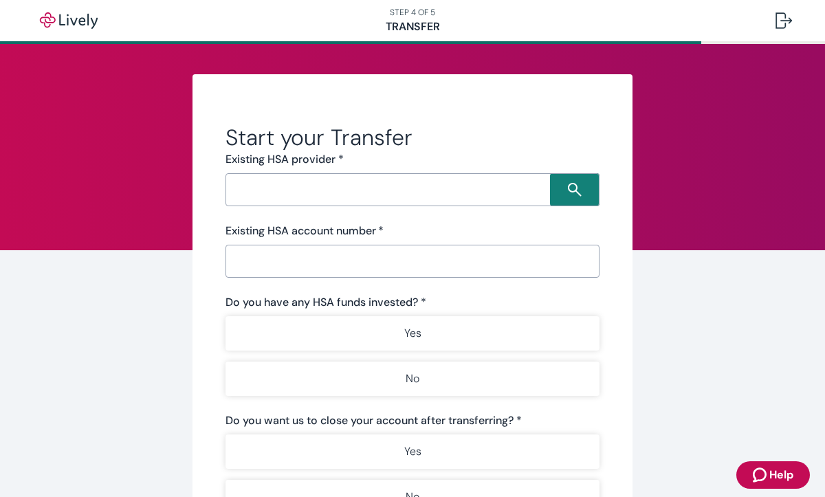
click at [395, 190] on input "Search input" at bounding box center [390, 189] width 320 height 19
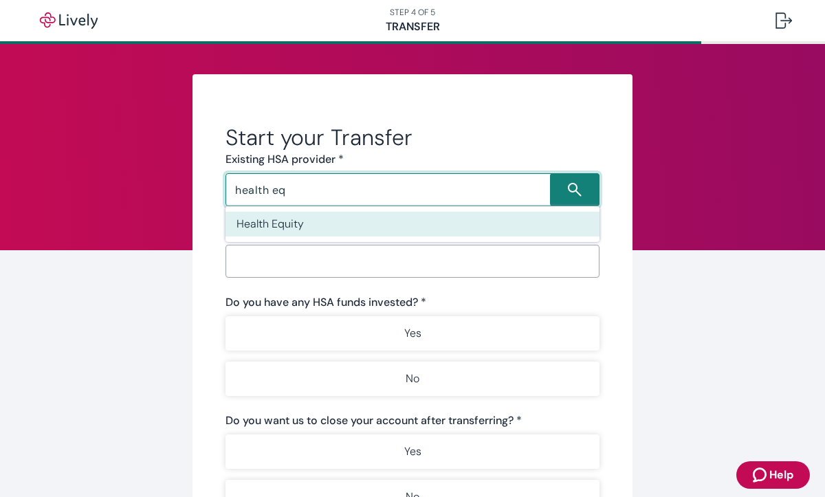
click at [296, 223] on li "Health Equity" at bounding box center [412, 224] width 374 height 25
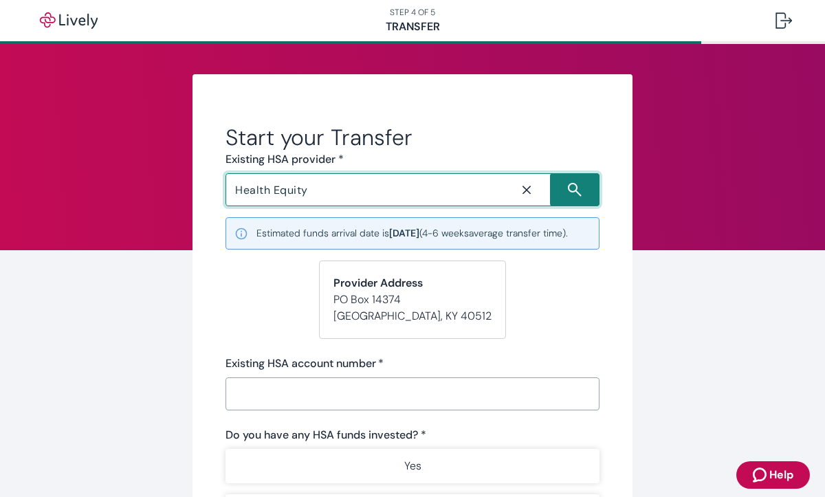
type input "Health Equity"
click at [326, 408] on input "Existing HSA account number   *" at bounding box center [412, 393] width 374 height 27
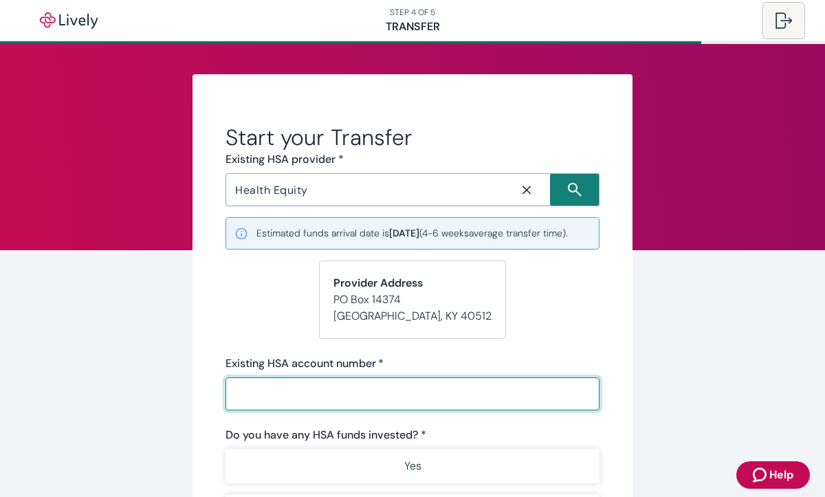
click at [786, 21] on div at bounding box center [783, 20] width 16 height 16
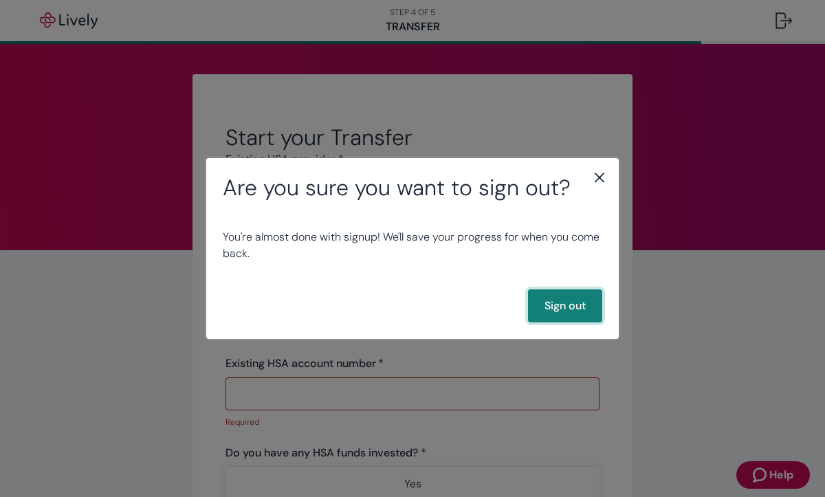
click at [562, 301] on button "Sign out" at bounding box center [565, 305] width 74 height 33
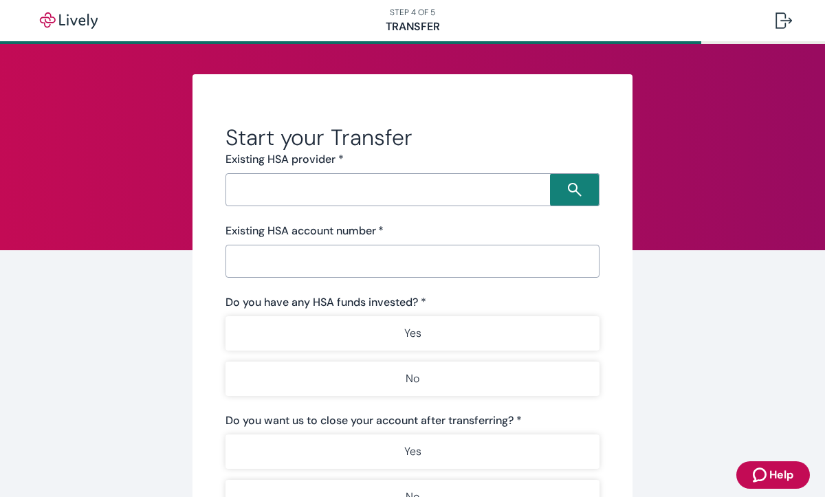
click at [478, 185] on input "Search input" at bounding box center [390, 189] width 320 height 19
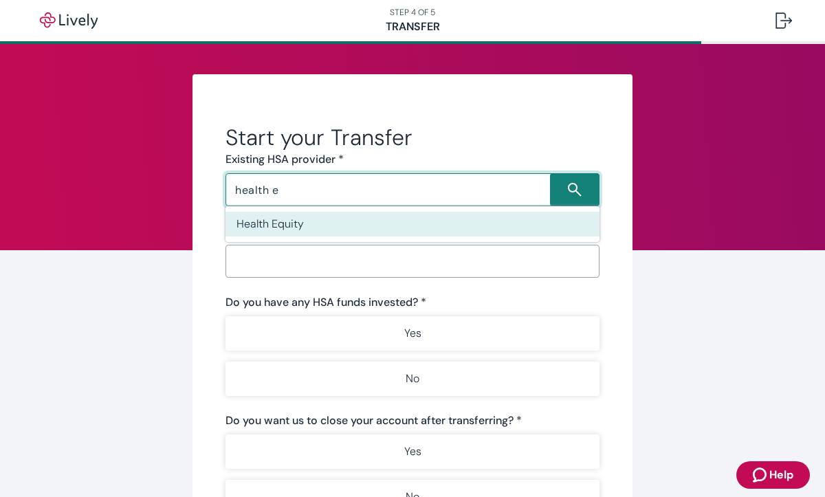
click at [397, 223] on li "Health Equity" at bounding box center [412, 224] width 374 height 25
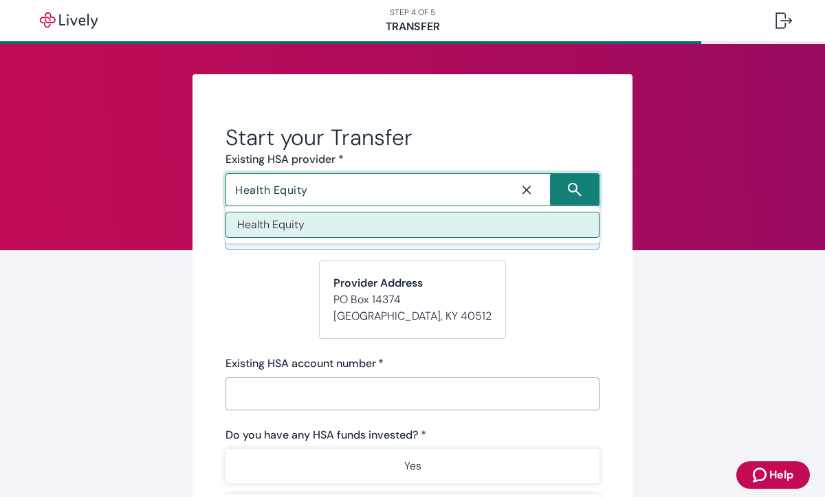
click at [316, 230] on li "Health Equity" at bounding box center [412, 225] width 374 height 26
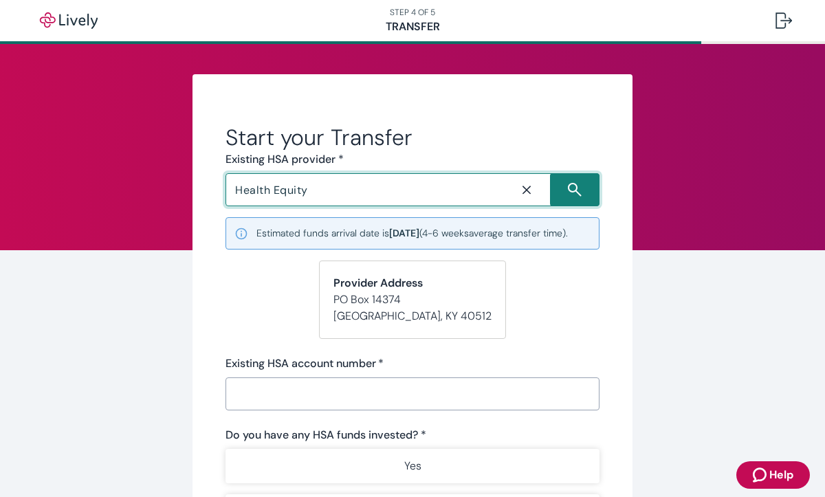
type input "Health Equity"
click at [301, 408] on input "Existing HSA account number   *" at bounding box center [412, 393] width 374 height 27
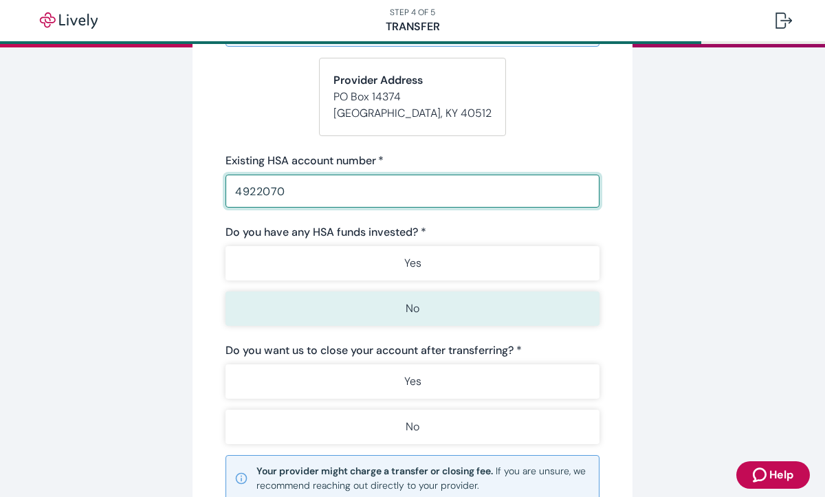
scroll to position [206, 0]
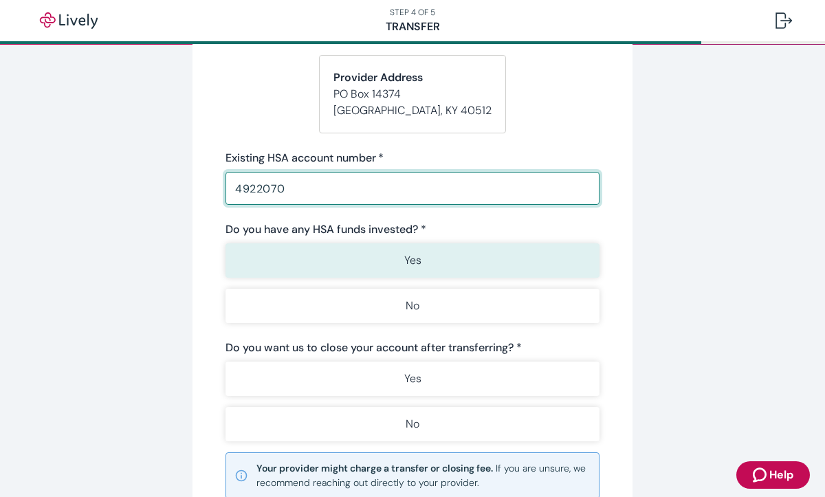
type input "4922070"
click at [399, 278] on button "Yes" at bounding box center [412, 260] width 374 height 34
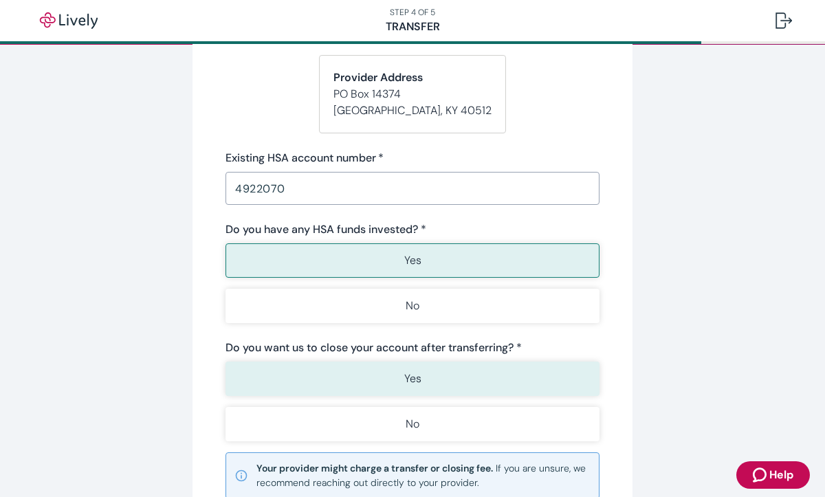
click at [314, 396] on button "Yes" at bounding box center [412, 379] width 374 height 34
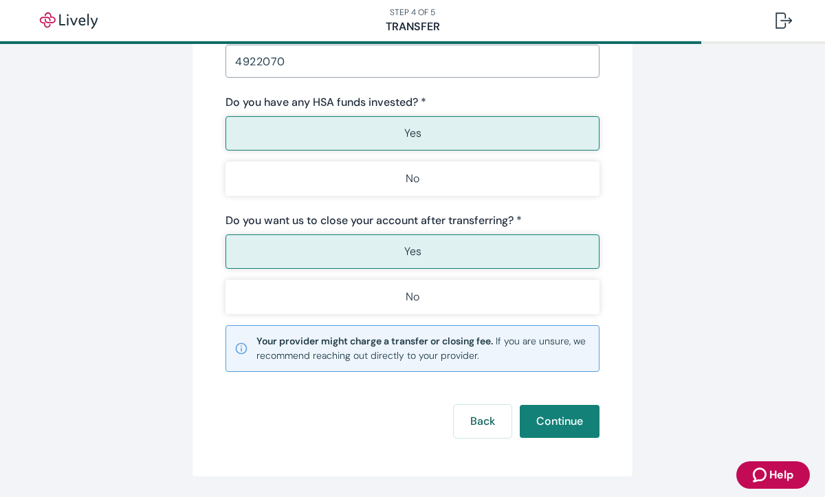
scroll to position [348, 0]
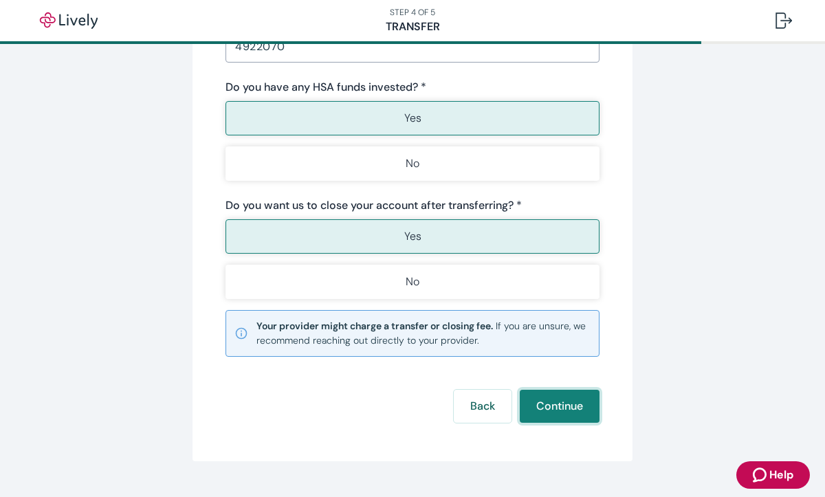
click at [565, 419] on button "Continue" at bounding box center [560, 406] width 80 height 33
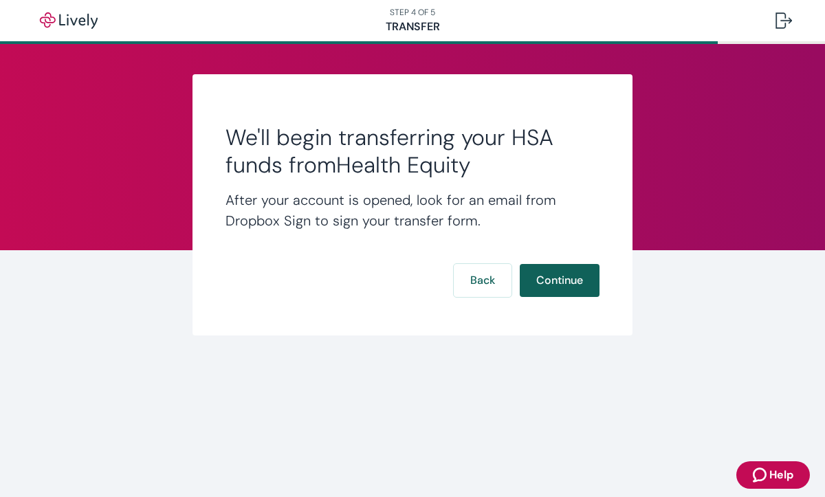
click at [562, 286] on button "Continue" at bounding box center [560, 280] width 80 height 33
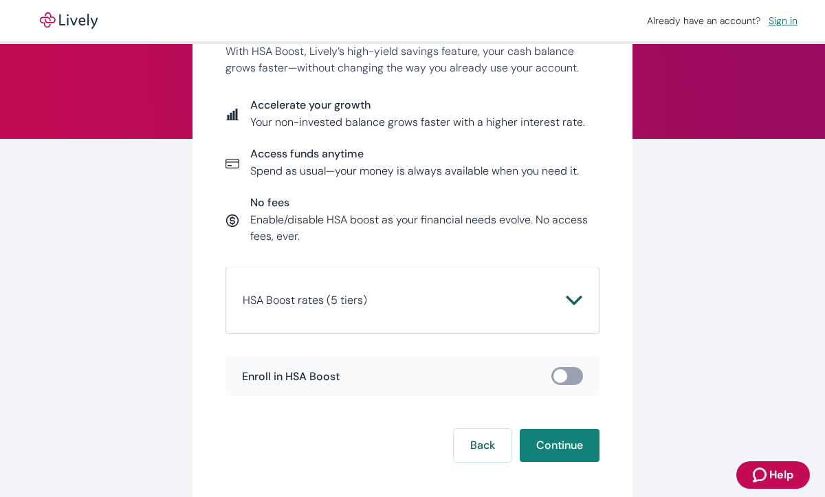
scroll to position [115, 0]
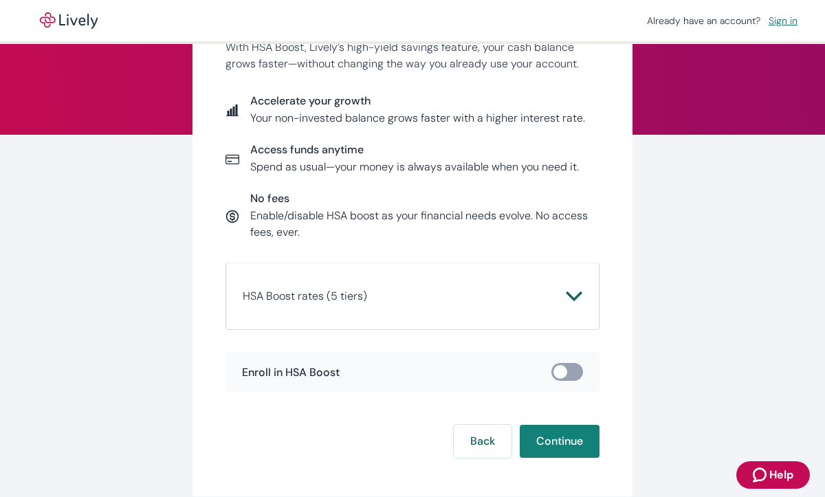
click at [575, 374] on input "checkbox" at bounding box center [560, 372] width 41 height 14
checkbox input "true"
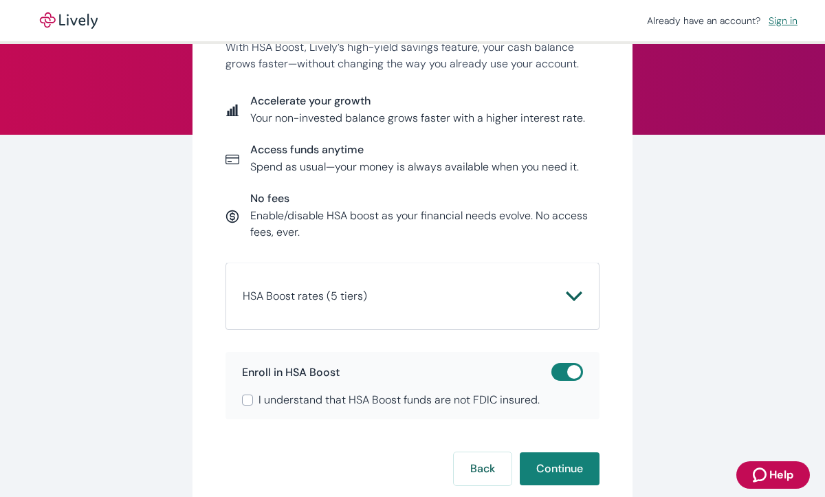
click at [250, 401] on input "I understand that HSA Boost funds are not FDIC insured." at bounding box center [247, 400] width 11 height 11
checkbox input "true"
click at [546, 468] on button "Continue" at bounding box center [560, 468] width 80 height 33
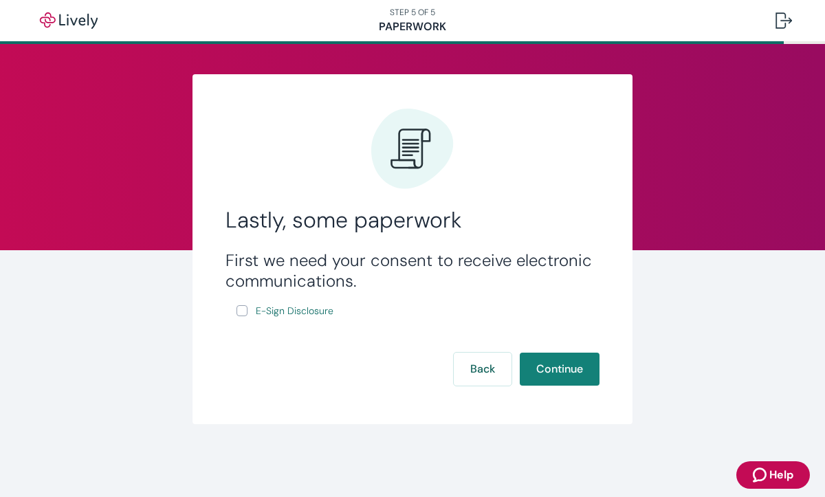
click at [239, 311] on input "E-Sign Disclosure" at bounding box center [241, 310] width 11 height 11
checkbox input "true"
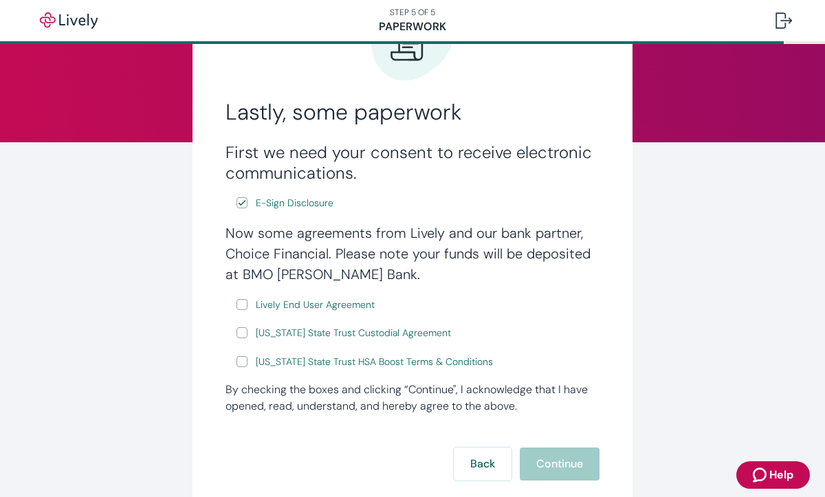
scroll to position [109, 0]
click at [243, 303] on input "Lively End User Agreement" at bounding box center [241, 303] width 11 height 11
click at [245, 304] on input "Lively End User Agreement" at bounding box center [241, 303] width 11 height 11
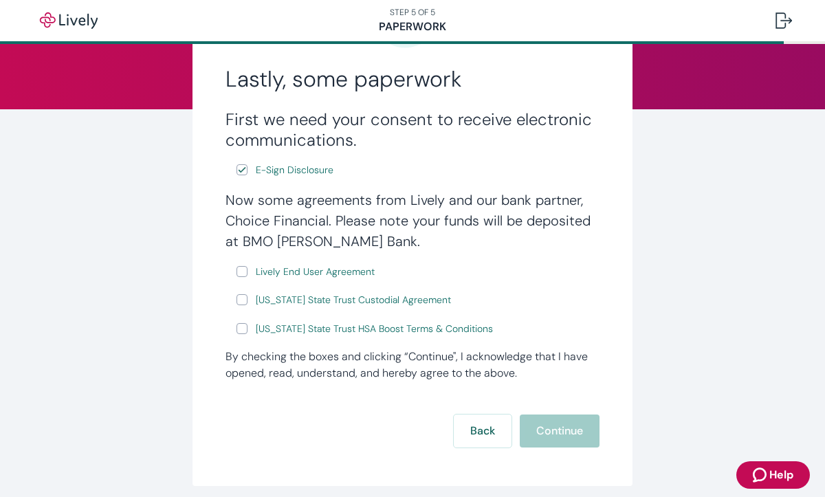
scroll to position [140, 0]
click at [241, 274] on input "Lively End User Agreement" at bounding box center [241, 272] width 11 height 11
checkbox input "true"
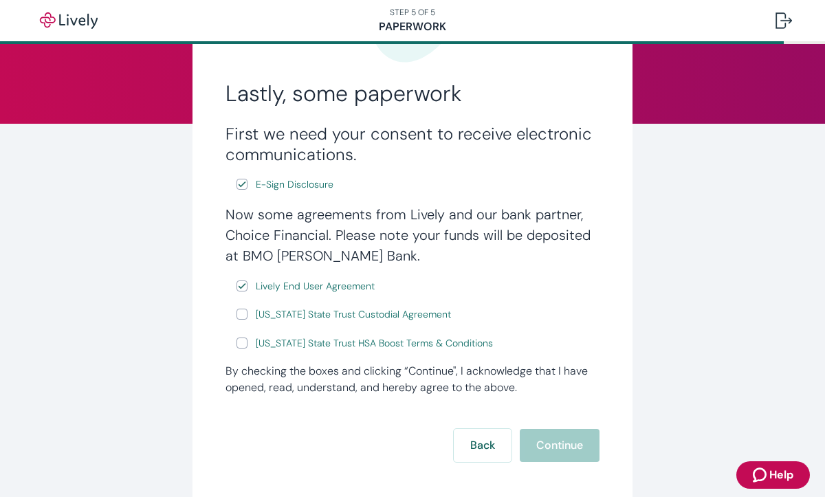
scroll to position [126, 0]
click at [239, 316] on input "[US_STATE] State Trust Custodial Agreement" at bounding box center [241, 314] width 11 height 11
checkbox input "true"
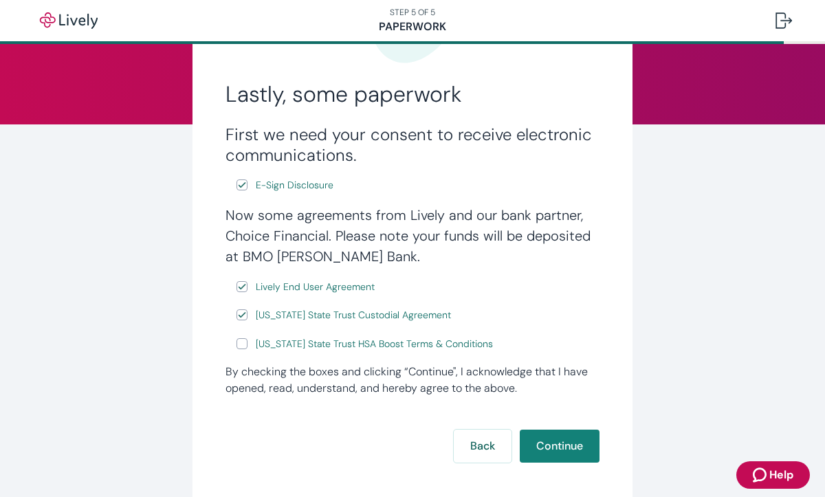
click at [241, 348] on input "[US_STATE] State Trust HSA Boost Terms & Conditions" at bounding box center [241, 343] width 11 height 11
checkbox input "true"
click at [551, 455] on button "Continue" at bounding box center [560, 446] width 80 height 33
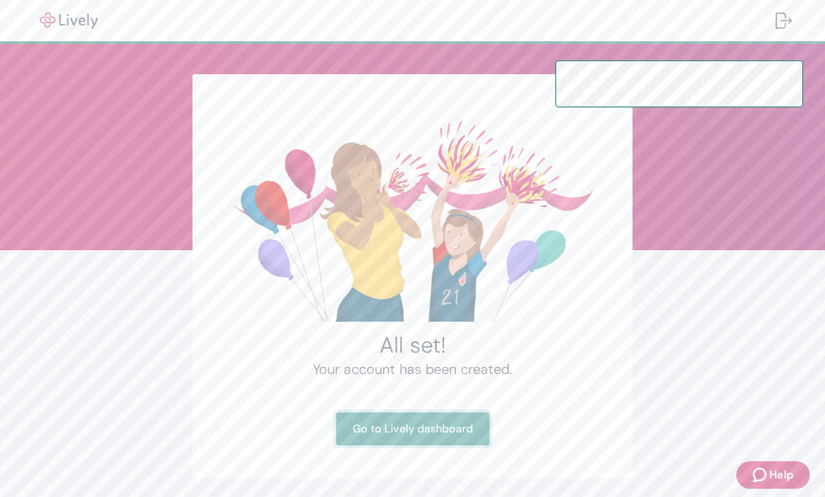
click at [432, 433] on link "Go to Lively dashboard" at bounding box center [412, 428] width 153 height 33
